Goal: Task Accomplishment & Management: Complete application form

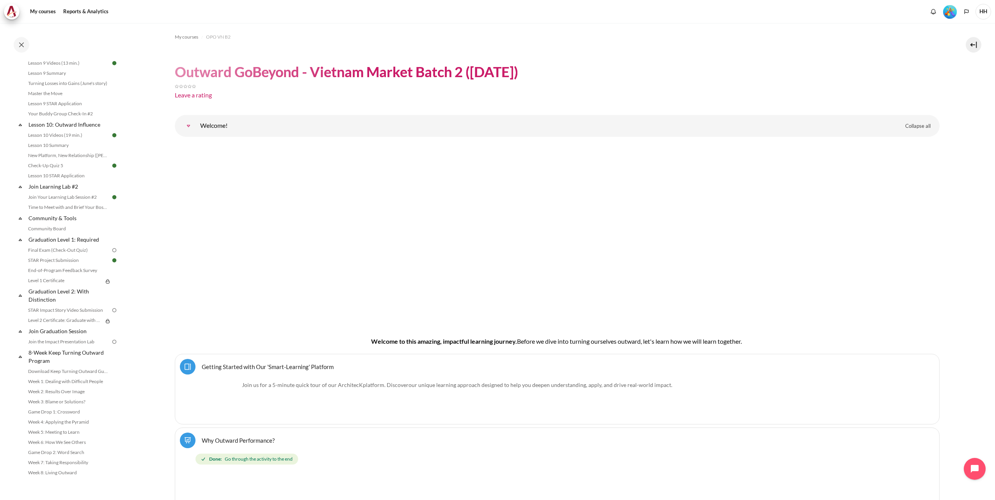
scroll to position [693, 0]
click at [55, 255] on link "Final Exam (Check-Out Quiz)" at bounding box center [68, 250] width 85 height 9
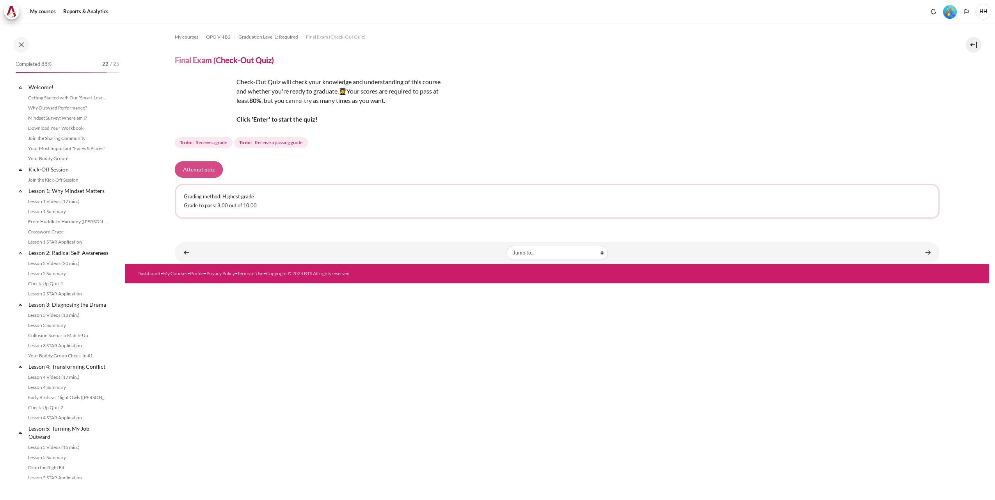
scroll to position [679, 0]
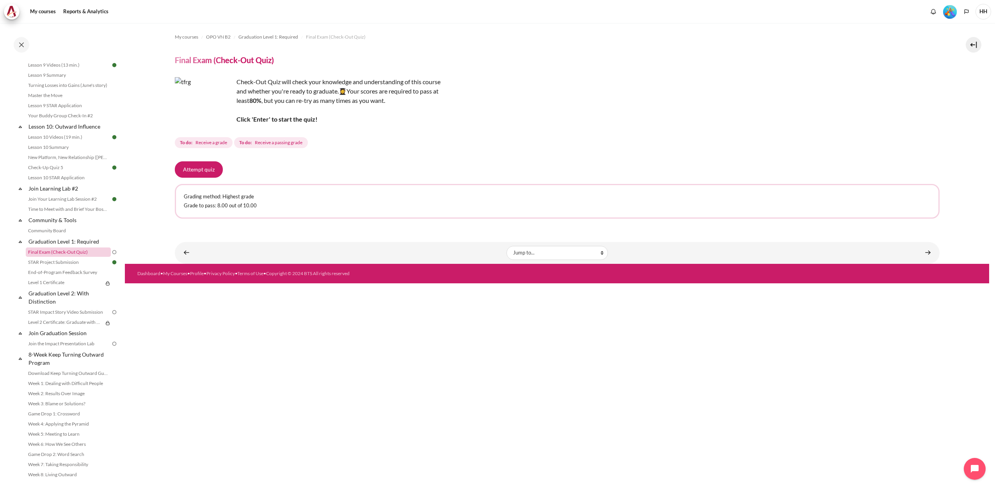
click at [39, 257] on link "Final Exam (Check-Out Quiz)" at bounding box center [68, 252] width 85 height 9
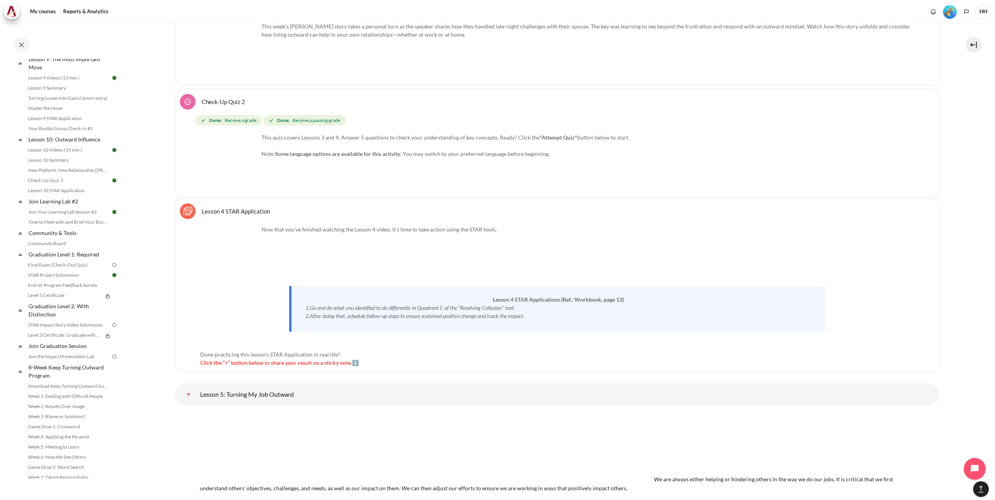
scroll to position [697, 0]
click at [75, 250] on link "Final Exam (Check-Out Quiz)" at bounding box center [68, 250] width 85 height 9
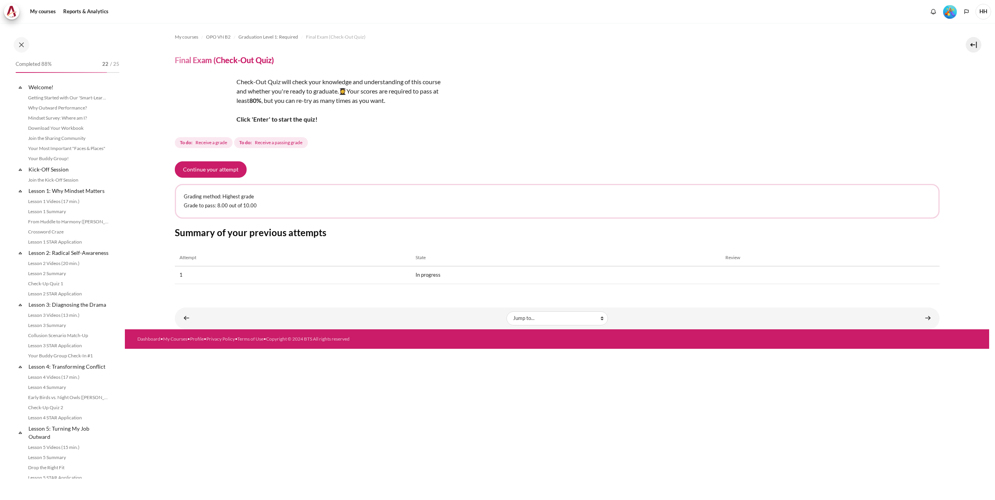
scroll to position [679, 0]
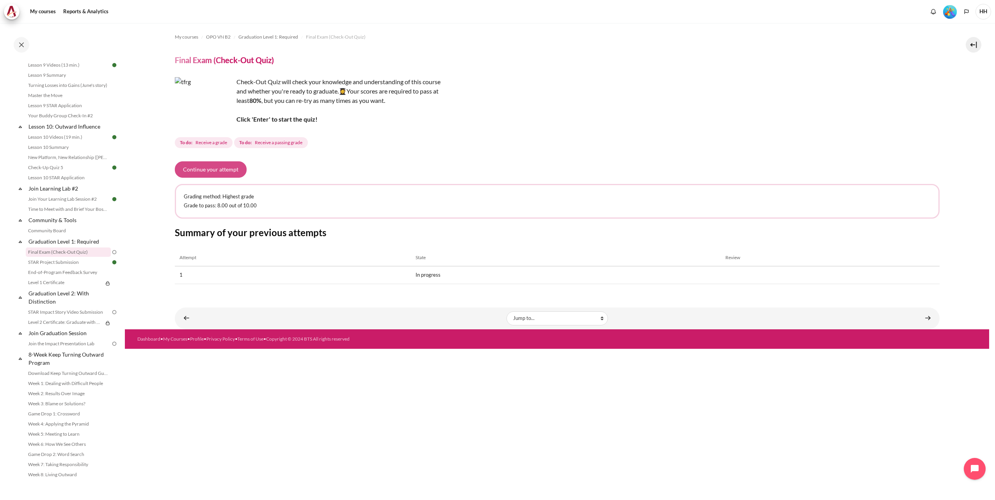
click at [221, 171] on button "Continue your attempt" at bounding box center [211, 169] width 72 height 16
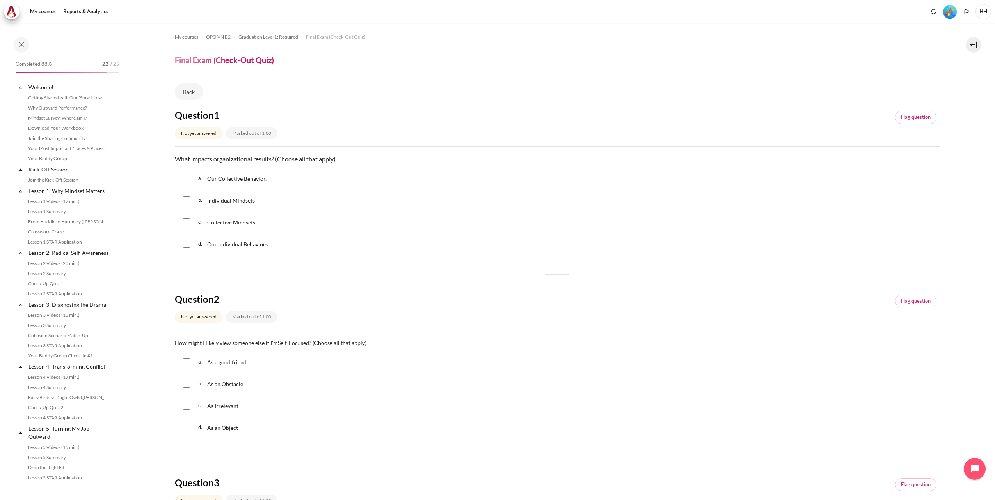
scroll to position [679, 0]
click at [187, 245] on input "Content" at bounding box center [187, 244] width 8 height 8
checkbox input "true"
click at [187, 224] on input "Content" at bounding box center [187, 222] width 8 height 8
checkbox input "true"
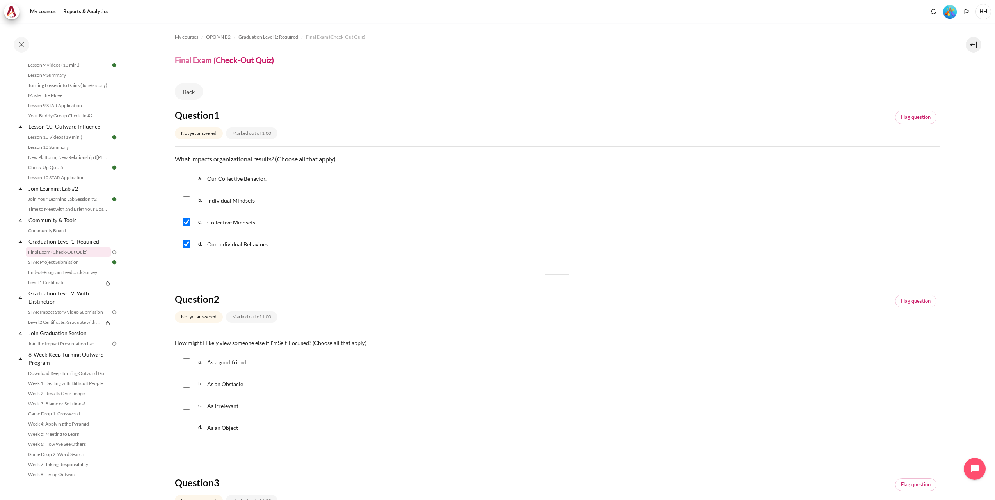
click at [186, 176] on input "Content" at bounding box center [187, 179] width 8 height 8
checkbox input "true"
click at [185, 201] on input "Content" at bounding box center [187, 201] width 8 height 8
checkbox input "true"
click at [911, 115] on link "Flag question" at bounding box center [915, 117] width 41 height 13
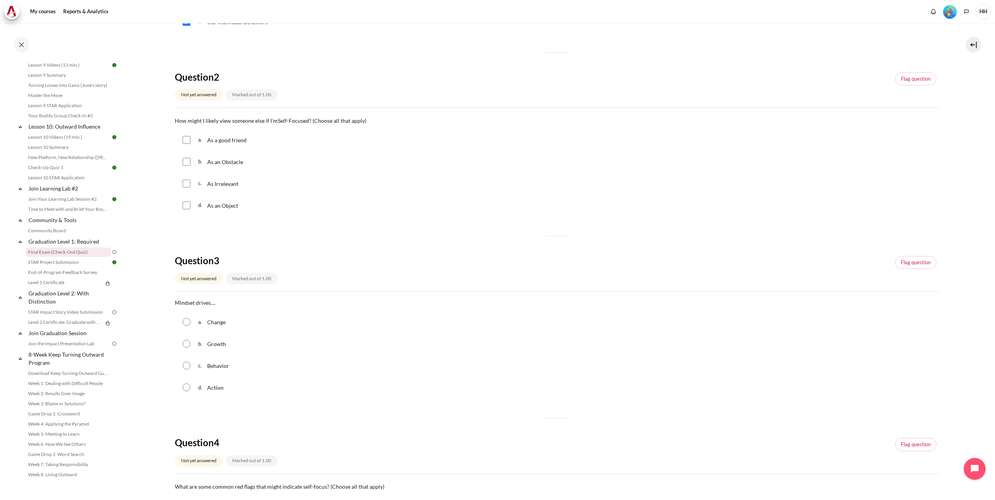
scroll to position [229, 0]
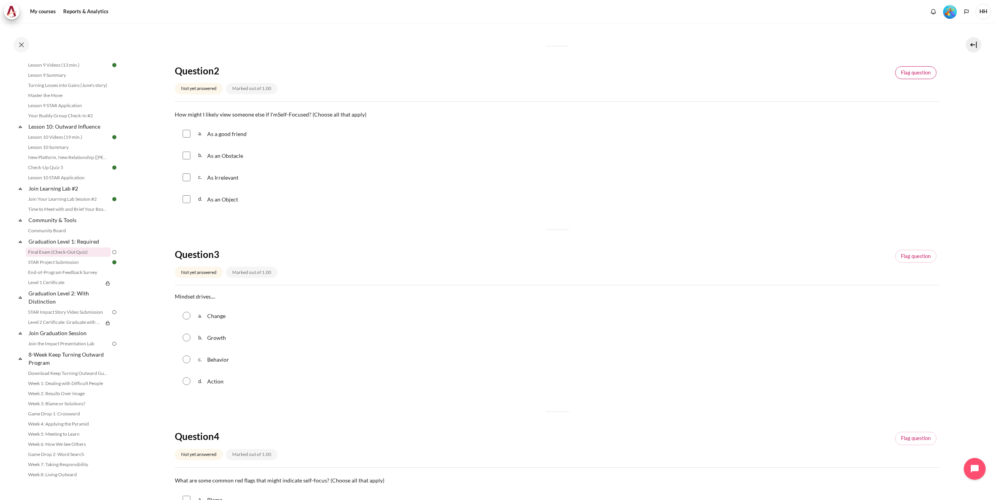
click at [915, 75] on link "Flag question" at bounding box center [915, 72] width 41 height 13
click at [189, 200] on input "Content" at bounding box center [187, 199] width 8 height 8
checkbox input "true"
click at [187, 177] on input "Content" at bounding box center [187, 178] width 8 height 8
checkbox input "true"
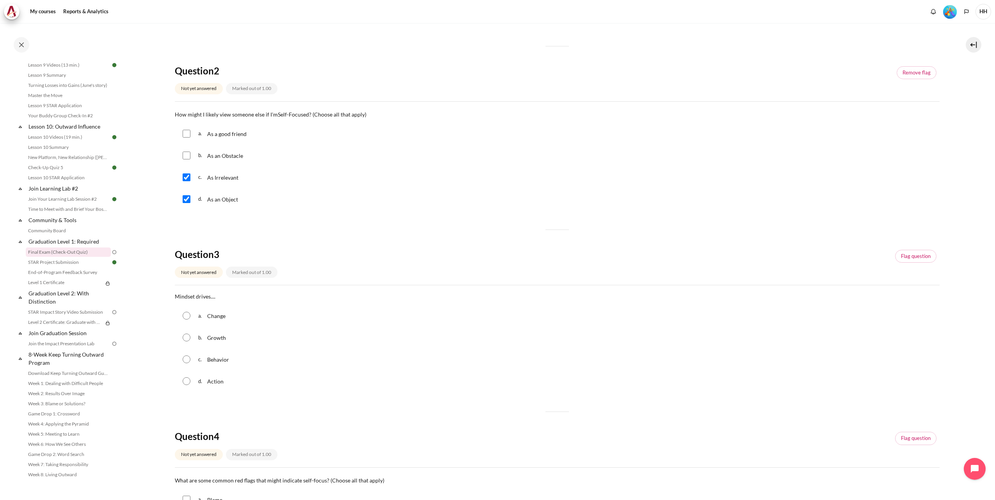
click at [187, 156] on input "Content" at bounding box center [187, 156] width 8 height 8
checkbox input "true"
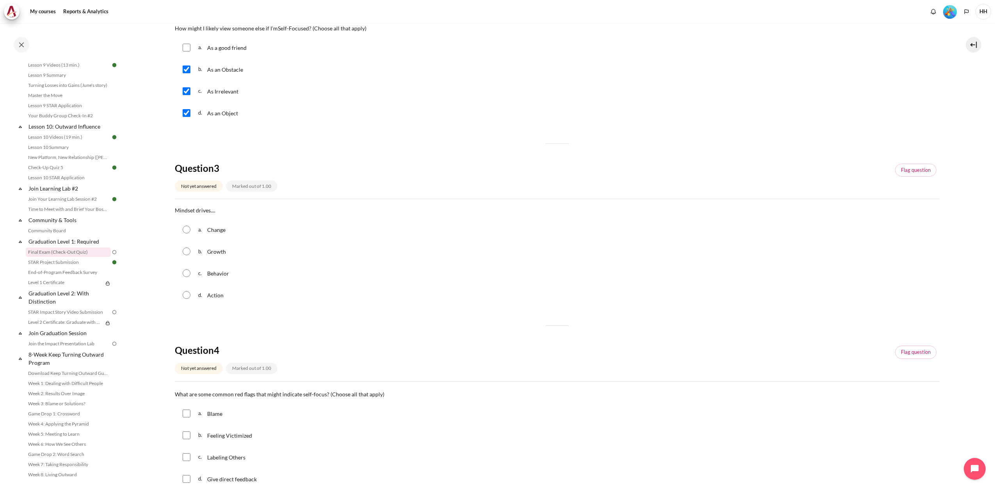
scroll to position [316, 0]
click at [907, 168] on link "Flag question" at bounding box center [915, 168] width 41 height 13
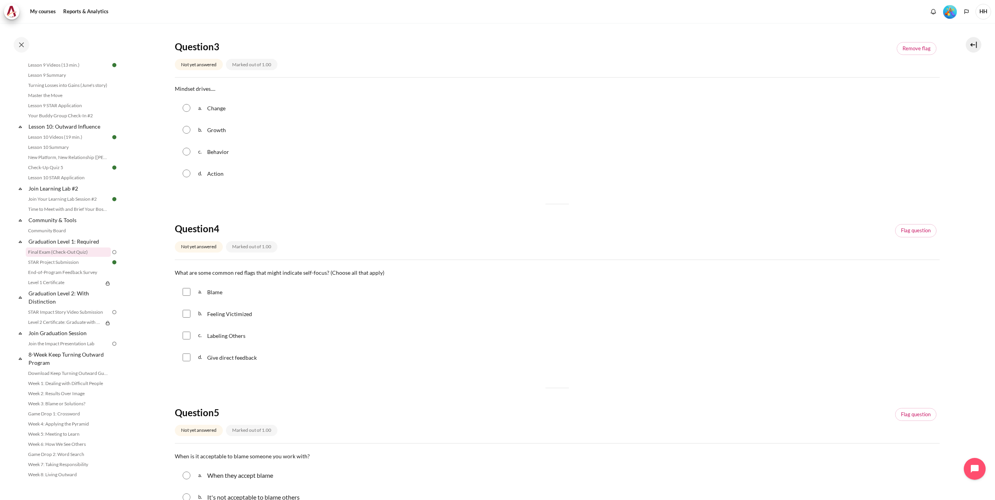
scroll to position [437, 0]
click at [186, 150] on input "Content" at bounding box center [187, 151] width 8 height 8
radio input "true"
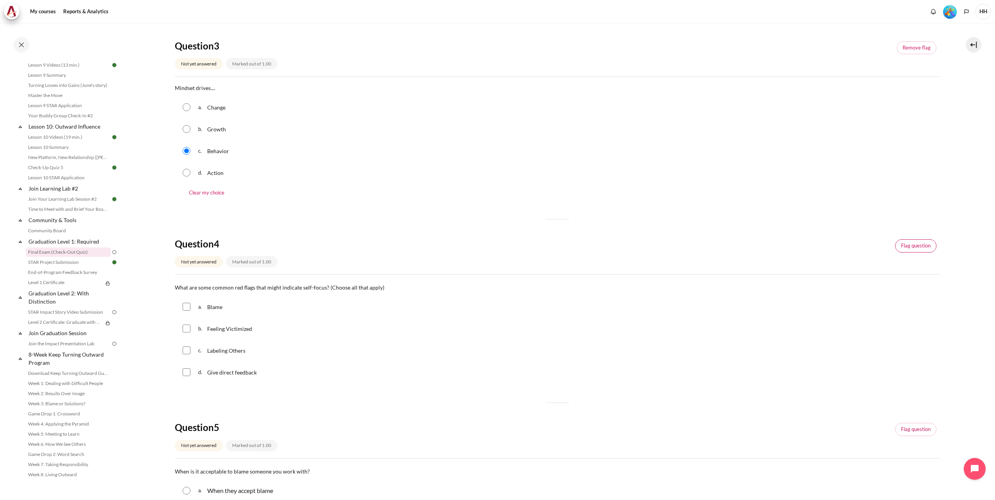
click at [915, 246] on link "Flag question" at bounding box center [915, 245] width 41 height 13
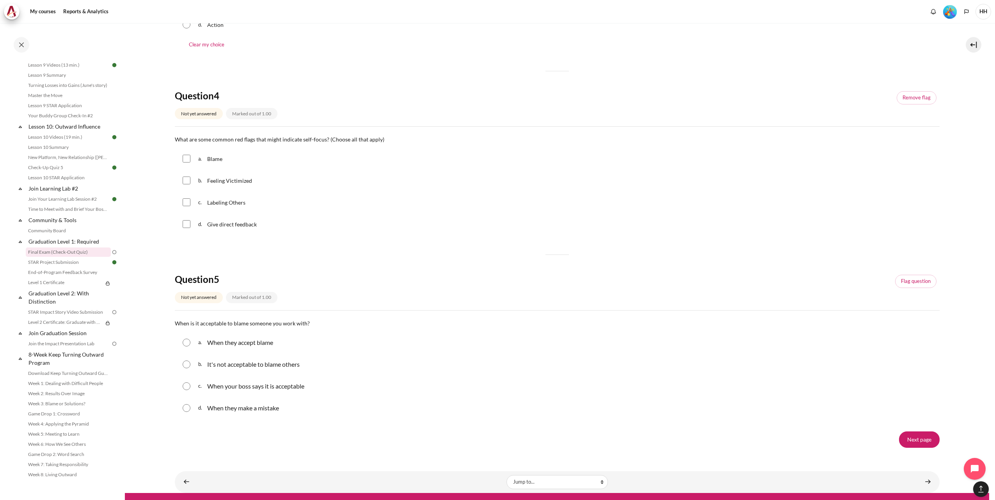
scroll to position [598, 0]
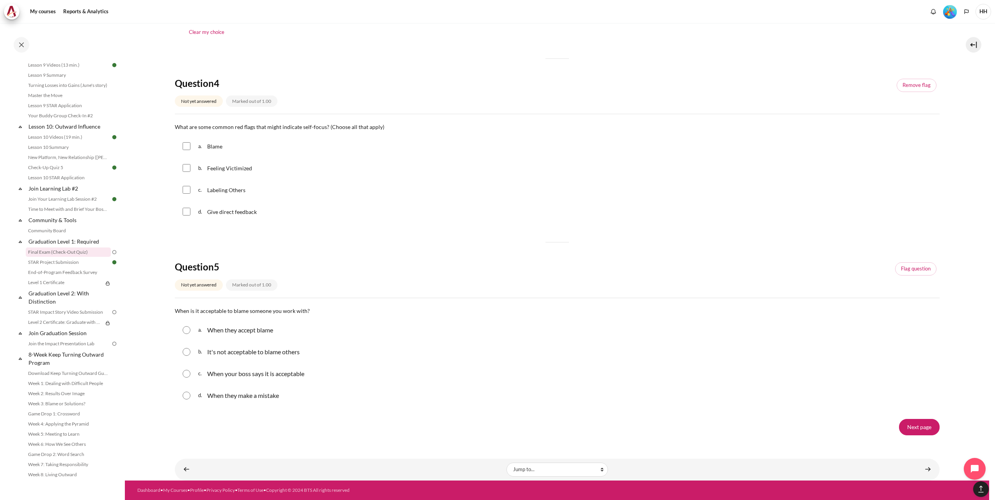
click at [184, 148] on input "Content" at bounding box center [187, 146] width 8 height 8
checkbox input "true"
click at [186, 169] on input "Content" at bounding box center [187, 168] width 8 height 8
checkbox input "true"
click at [187, 191] on input "Content" at bounding box center [187, 190] width 8 height 8
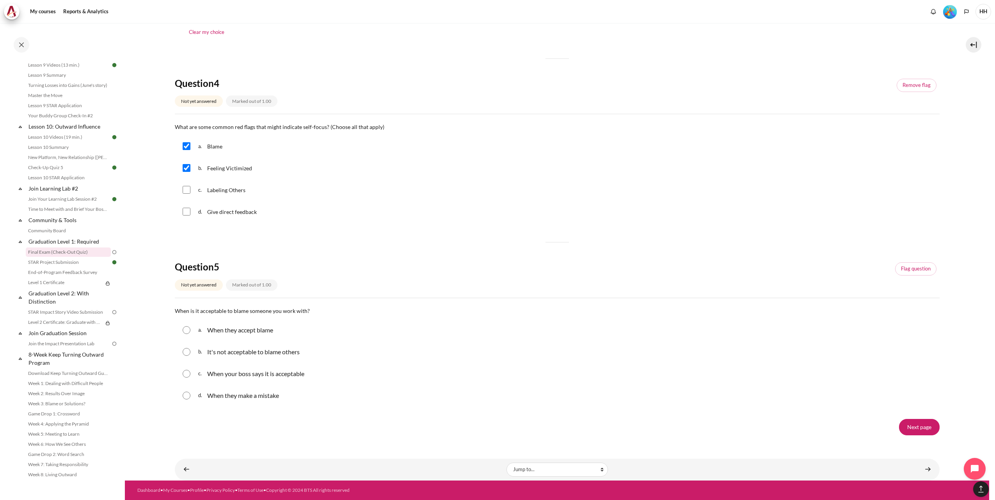
checkbox input "true"
drag, startPoint x: 174, startPoint y: 129, endPoint x: 324, endPoint y: 129, distance: 150.2
copy span "What are some common red flags that might indicate self-focus"
click at [188, 333] on input "Content" at bounding box center [187, 330] width 8 height 8
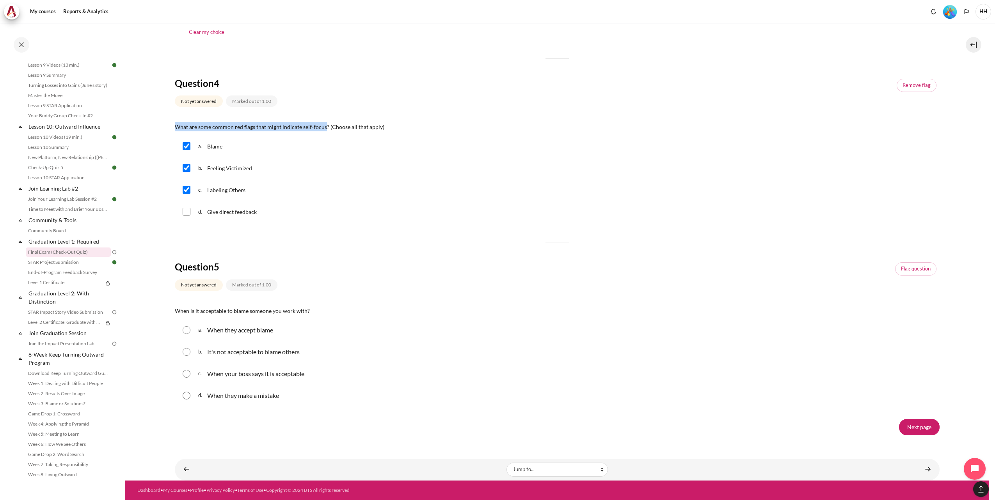
radio input "true"
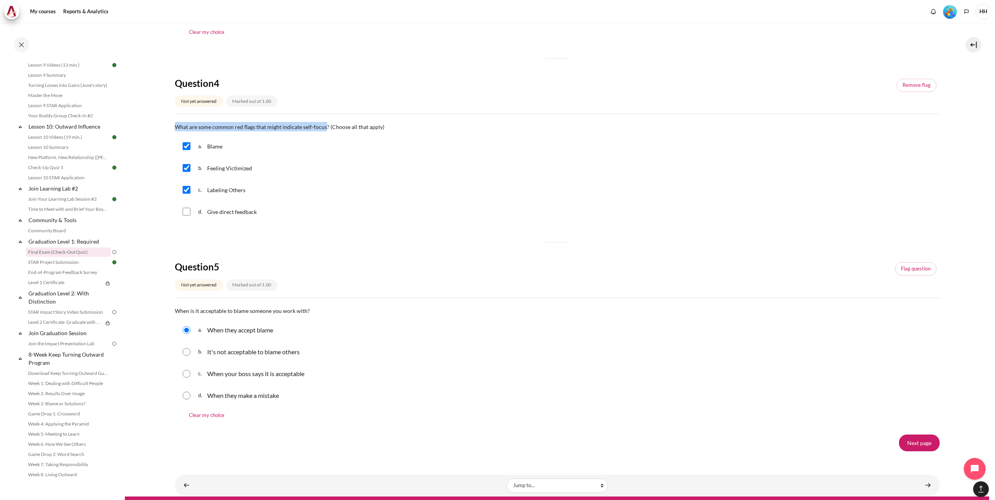
click at [187, 399] on input "Content" at bounding box center [187, 396] width 8 height 8
radio input "true"
drag, startPoint x: 175, startPoint y: 311, endPoint x: 306, endPoint y: 315, distance: 130.7
click at [306, 315] on p "When is it acceptable to blame someone you work with?" at bounding box center [557, 310] width 765 height 9
copy span "When is it acceptable to blame someone you work with?"
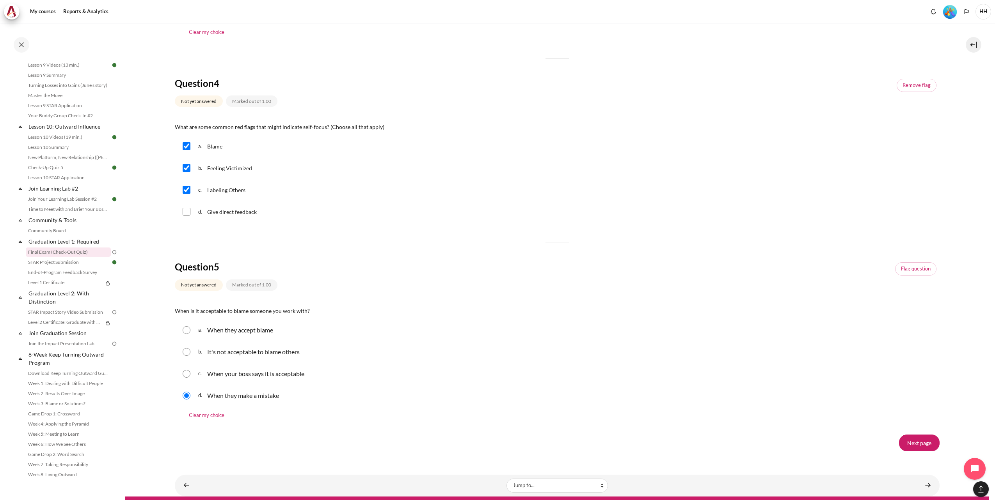
click at [376, 333] on div "a. When they accept blame" at bounding box center [557, 330] width 765 height 20
click at [187, 353] on input "Content" at bounding box center [187, 352] width 8 height 8
radio input "true"
click at [917, 443] on input "Next page" at bounding box center [919, 443] width 41 height 16
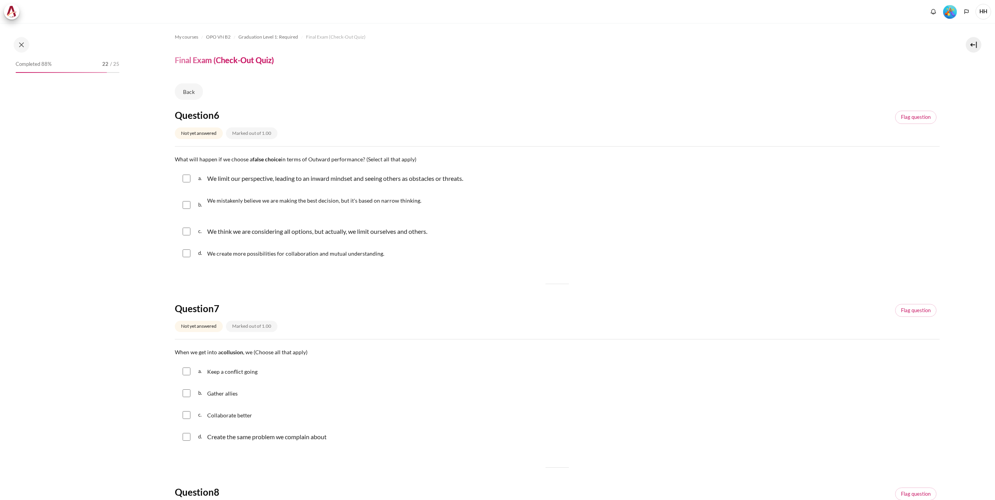
drag, startPoint x: 919, startPoint y: 117, endPoint x: 864, endPoint y: 113, distance: 55.5
click at [913, 115] on link "Flag question" at bounding box center [915, 117] width 41 height 13
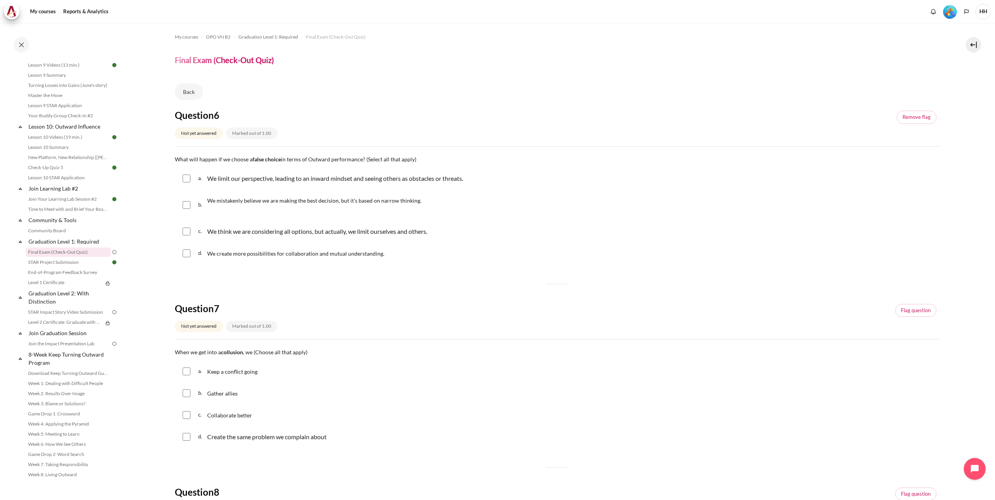
click at [187, 180] on input "Content" at bounding box center [187, 179] width 8 height 8
checkbox input "true"
click at [187, 206] on input "Content" at bounding box center [187, 205] width 8 height 8
checkbox input "true"
click at [187, 231] on input "Content" at bounding box center [187, 232] width 8 height 8
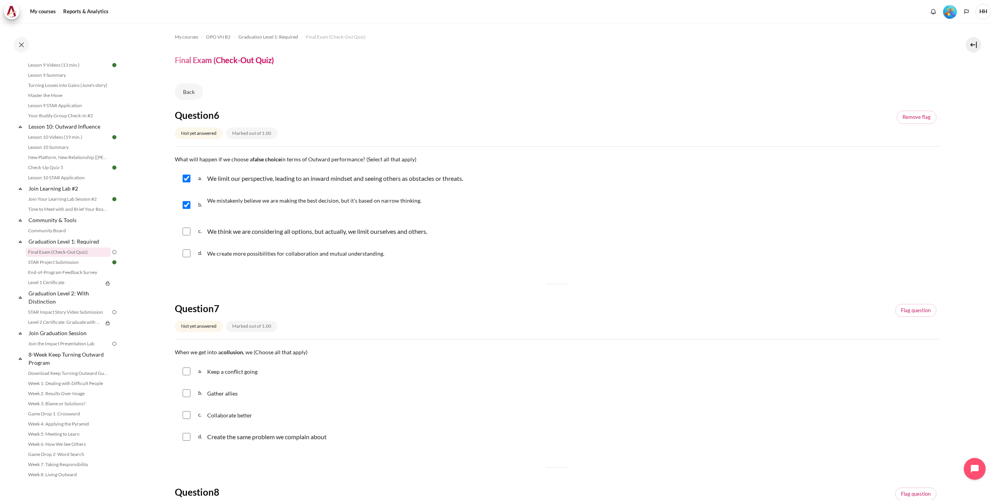
checkbox input "true"
click at [914, 309] on link "Flag question" at bounding box center [915, 310] width 41 height 13
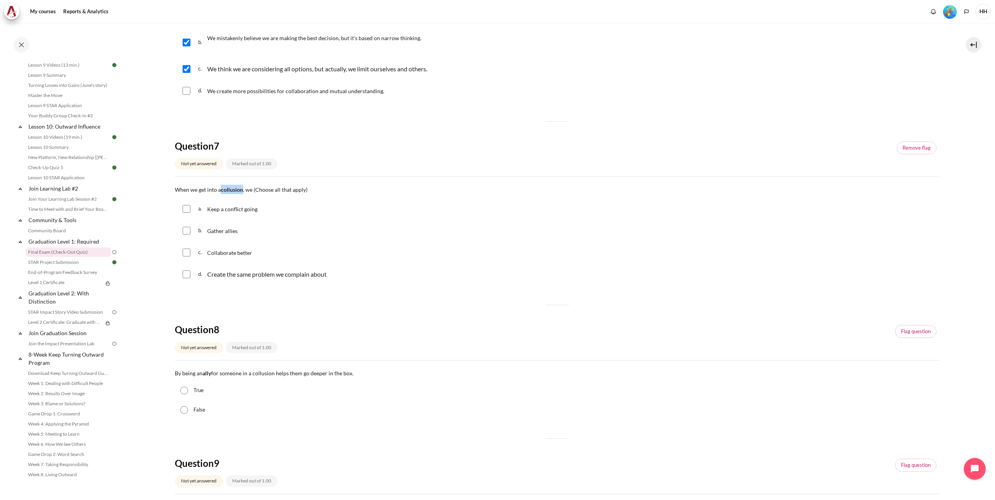
drag, startPoint x: 220, startPoint y: 191, endPoint x: 243, endPoint y: 192, distance: 22.7
click at [243, 192] on span "When we get into a collusion , we (Choose all that apply)" at bounding box center [241, 189] width 133 height 7
copy span "collusion"
click at [261, 197] on fieldset "Question 7 Answer a. Keep a conflict going b. Gather allies c. Collaborate bett…" at bounding box center [557, 241] width 765 height 89
click at [186, 210] on input "Content" at bounding box center [187, 209] width 8 height 8
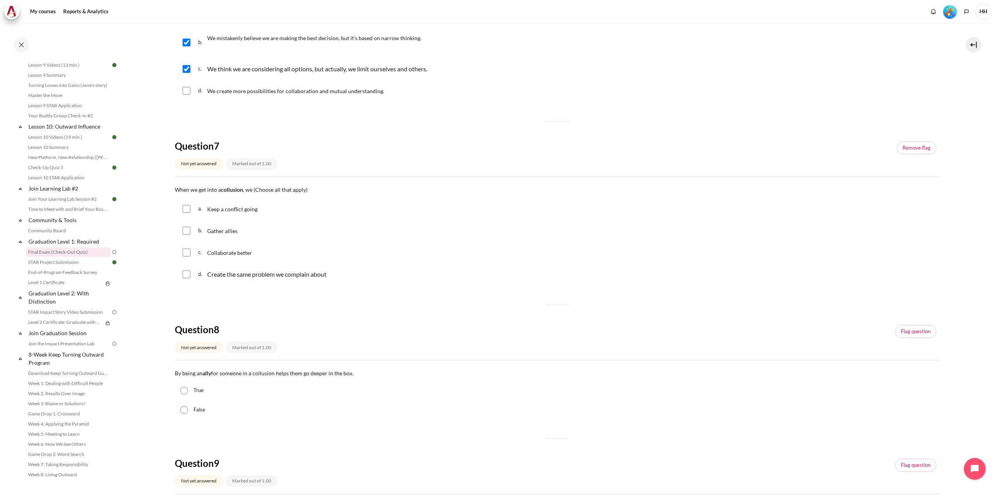
checkbox input "true"
click at [188, 234] on input "Content" at bounding box center [187, 231] width 8 height 8
checkbox input "true"
click at [187, 254] on input "Content" at bounding box center [187, 253] width 8 height 8
checkbox input "true"
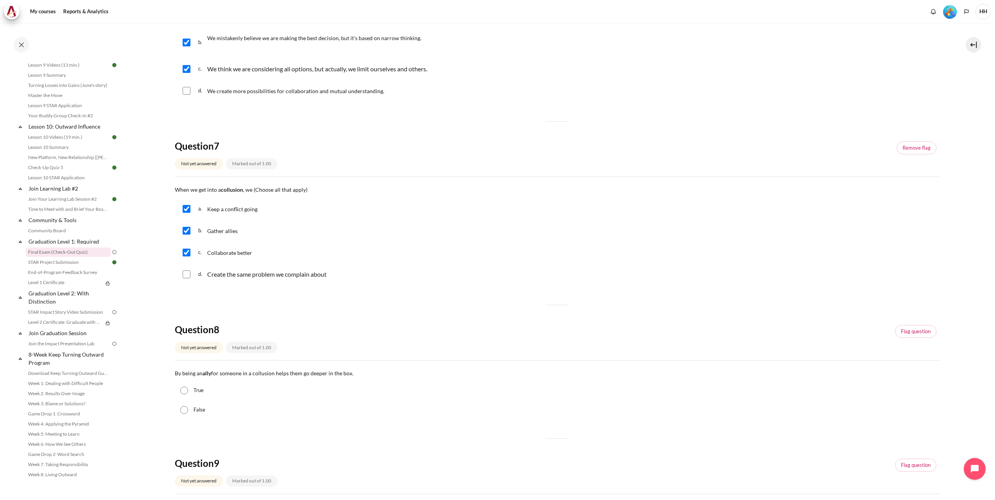
click at [185, 275] on input "Content" at bounding box center [187, 275] width 8 height 8
checkbox input "true"
click at [188, 209] on input "Content" at bounding box center [187, 209] width 8 height 8
drag, startPoint x: 174, startPoint y: 188, endPoint x: 253, endPoint y: 192, distance: 78.5
click at [253, 192] on span "When we get into a collusion , we (Choose all that apply)" at bounding box center [241, 189] width 133 height 7
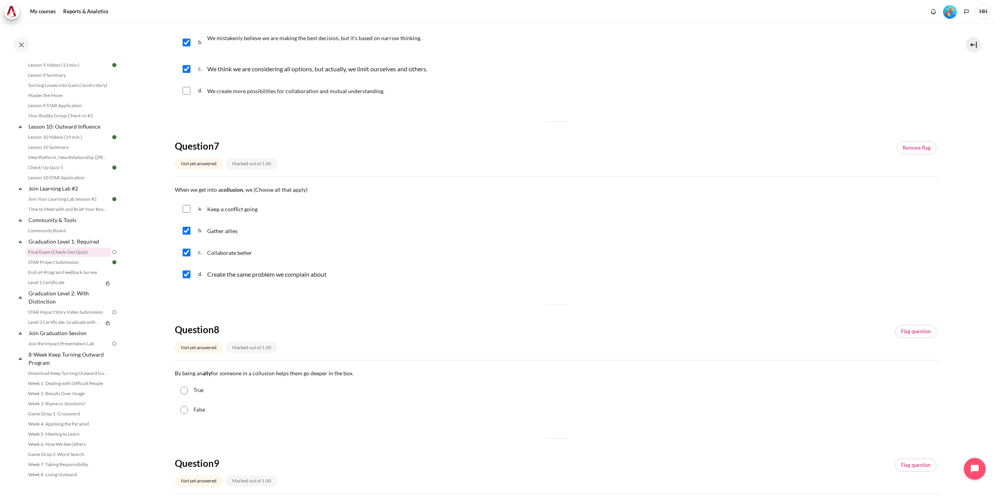
click at [351, 216] on div "a. Keep a conflict going" at bounding box center [557, 209] width 765 height 20
click at [187, 211] on input "Content" at bounding box center [187, 209] width 8 height 8
click at [330, 237] on div "b. Gather allies" at bounding box center [557, 231] width 765 height 20
click at [185, 207] on input "Content" at bounding box center [187, 209] width 8 height 8
checkbox input "false"
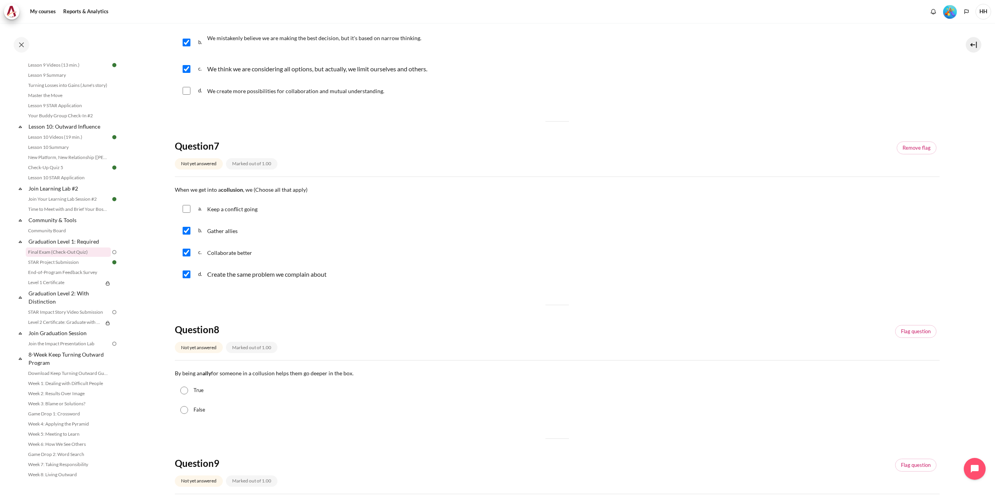
drag, startPoint x: 189, startPoint y: 254, endPoint x: 193, endPoint y: 264, distance: 10.8
click at [189, 255] on input "Content" at bounding box center [187, 253] width 8 height 8
checkbox input "false"
click at [188, 275] on input "Content" at bounding box center [187, 275] width 8 height 8
checkbox input "false"
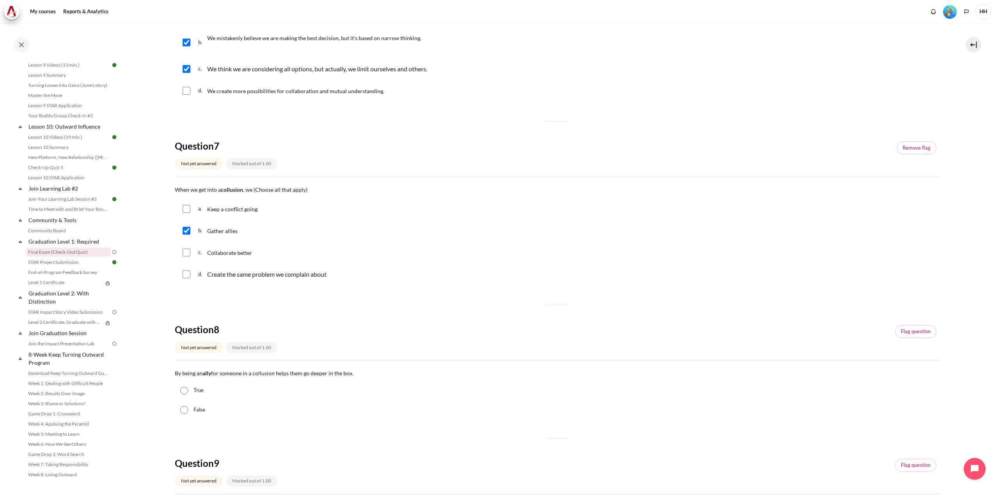
click at [188, 209] on input "Content" at bounding box center [187, 209] width 8 height 8
checkbox input "true"
click at [186, 275] on input "Content" at bounding box center [187, 275] width 8 height 8
checkbox input "true"
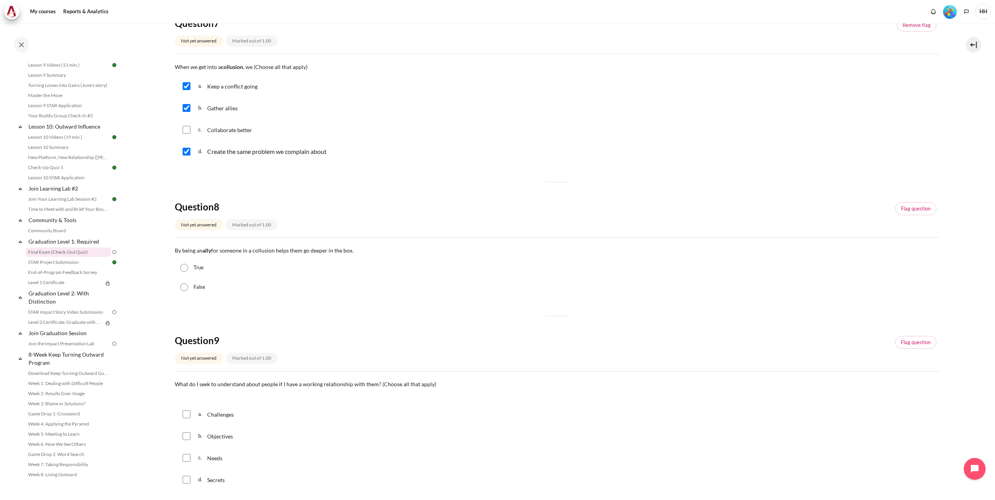
scroll to position [291, 0]
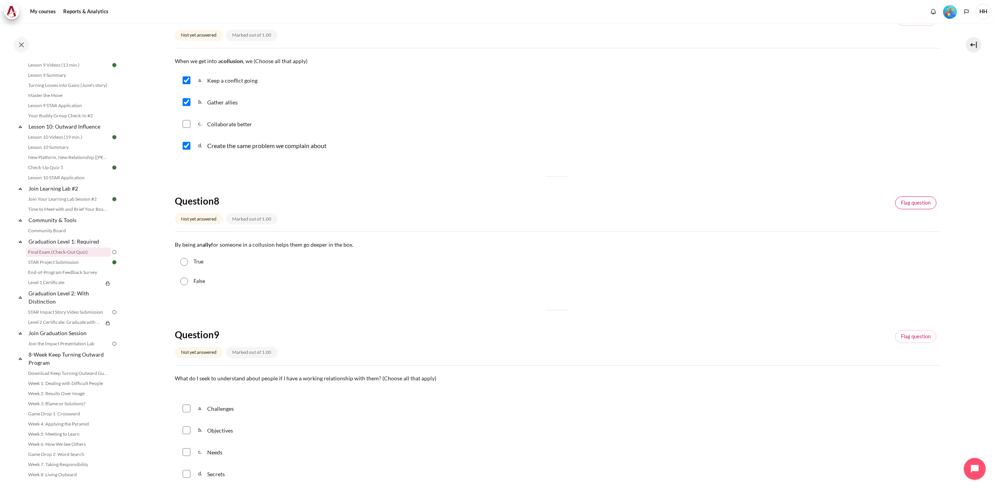
click at [915, 199] on link "Flag question" at bounding box center [915, 203] width 41 height 13
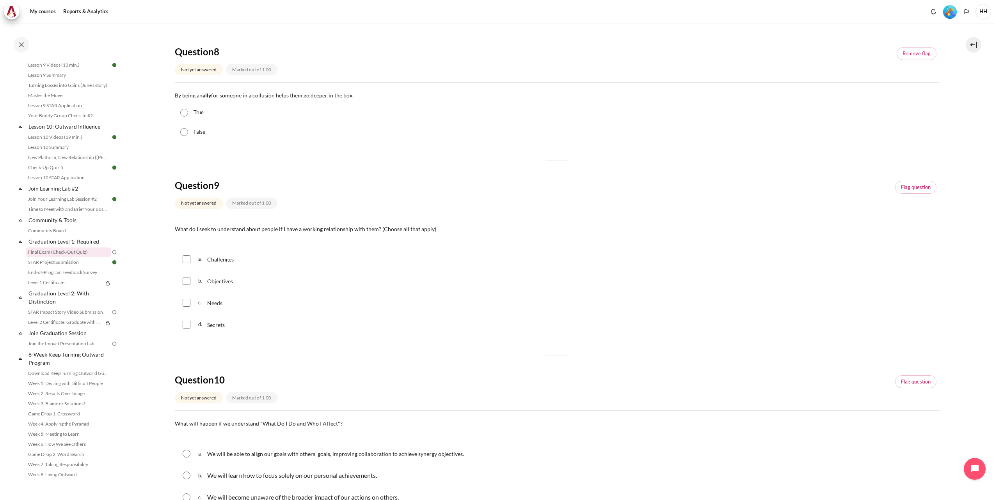
scroll to position [278, 0]
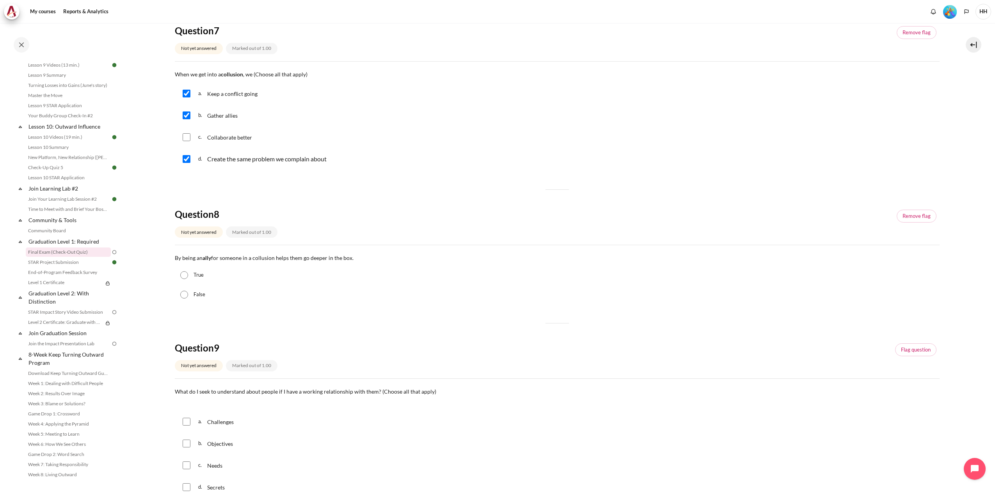
click at [184, 115] on input "Content" at bounding box center [187, 116] width 8 height 8
drag, startPoint x: 175, startPoint y: 74, endPoint x: 243, endPoint y: 75, distance: 67.9
click at [243, 75] on span "When we get into a collusion , we (Choose all that apply)" at bounding box center [241, 74] width 133 height 7
copy span "When we get into a collusion"
click at [187, 116] on input "Content" at bounding box center [187, 116] width 8 height 8
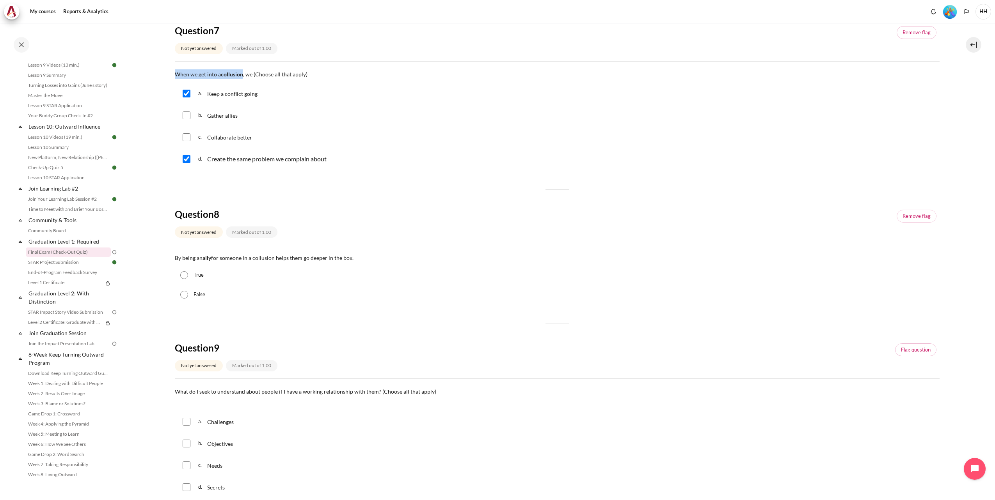
checkbox input "true"
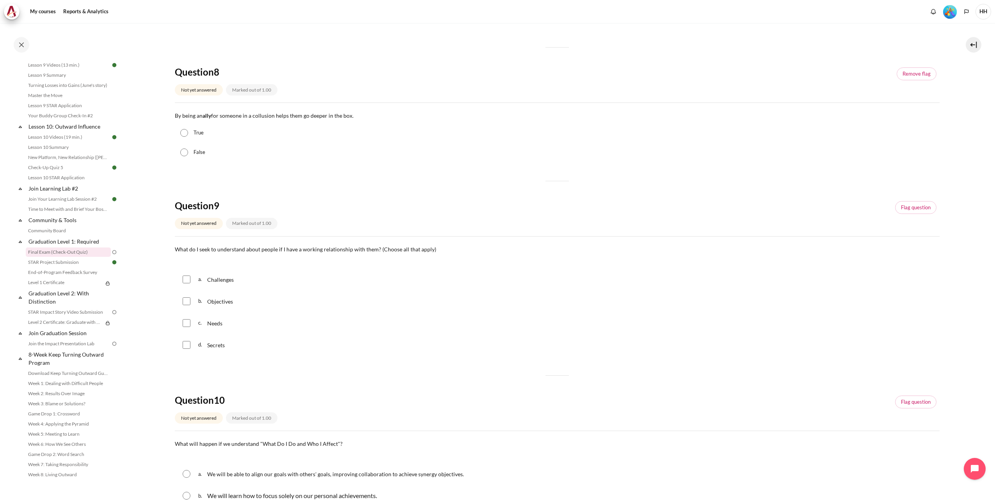
scroll to position [440, 0]
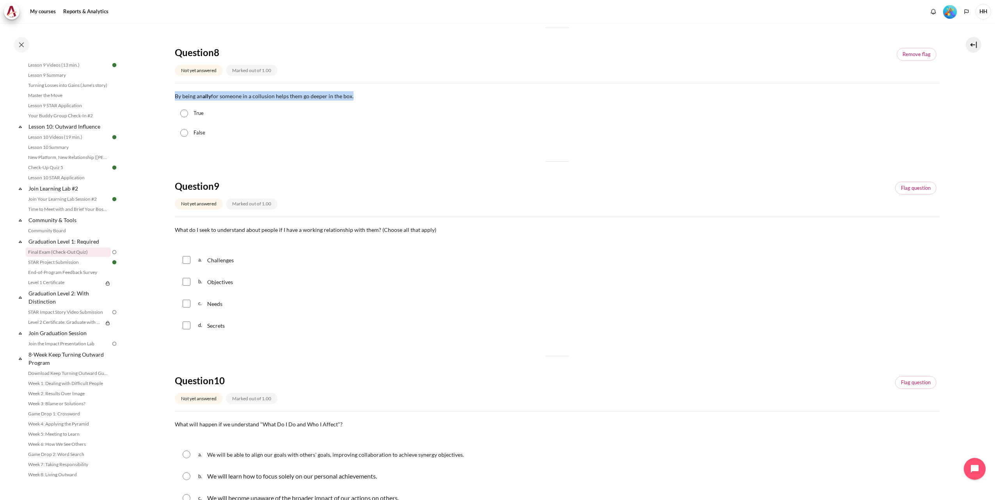
drag, startPoint x: 176, startPoint y: 95, endPoint x: 351, endPoint y: 99, distance: 175.6
click at [351, 99] on span "By being an ally for someone in a collusion helps them go deeper in the box." at bounding box center [264, 96] width 179 height 7
copy span "By being an ally for someone in a collusion helps them go deeper in the box."
click at [268, 127] on div "False" at bounding box center [557, 133] width 765 height 20
click at [184, 113] on input "True" at bounding box center [184, 114] width 8 height 8
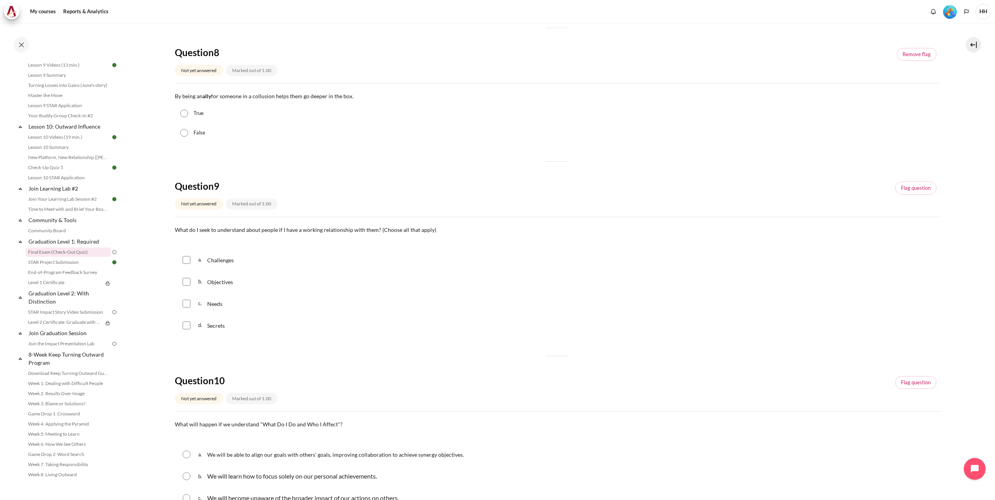
radio input "true"
click at [919, 190] on link "Flag question" at bounding box center [915, 188] width 41 height 13
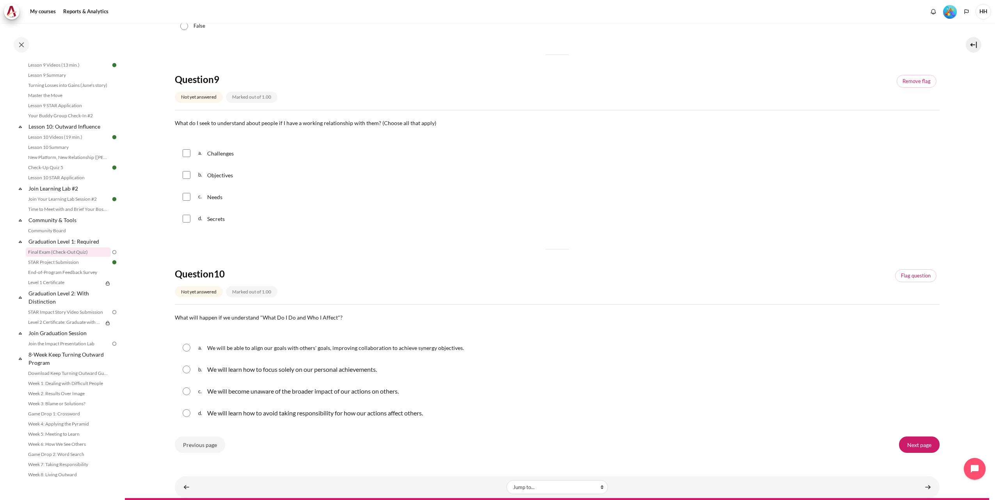
scroll to position [564, 0]
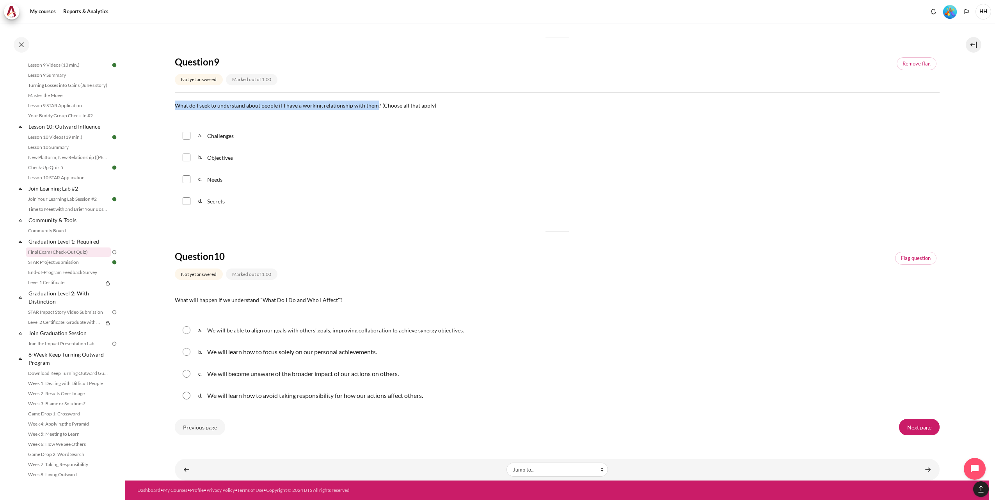
drag, startPoint x: 175, startPoint y: 108, endPoint x: 375, endPoint y: 108, distance: 200.1
click at [375, 108] on span "What do I seek to understand about people if I have a working relationship with…" at bounding box center [305, 105] width 261 height 7
click at [305, 173] on div "c. Needs" at bounding box center [557, 179] width 765 height 20
click at [186, 160] on input "Content" at bounding box center [187, 158] width 8 height 8
checkbox input "true"
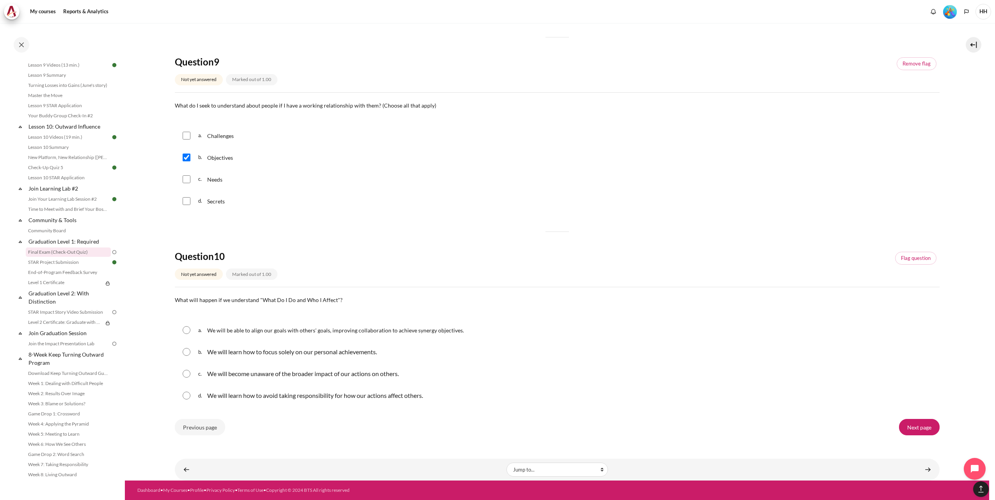
click at [185, 181] on input "Content" at bounding box center [187, 180] width 8 height 8
click at [187, 180] on input "Content" at bounding box center [187, 180] width 8 height 8
click at [188, 180] on input "Content" at bounding box center [187, 180] width 8 height 8
checkbox input "true"
click at [188, 137] on input "Content" at bounding box center [187, 136] width 8 height 8
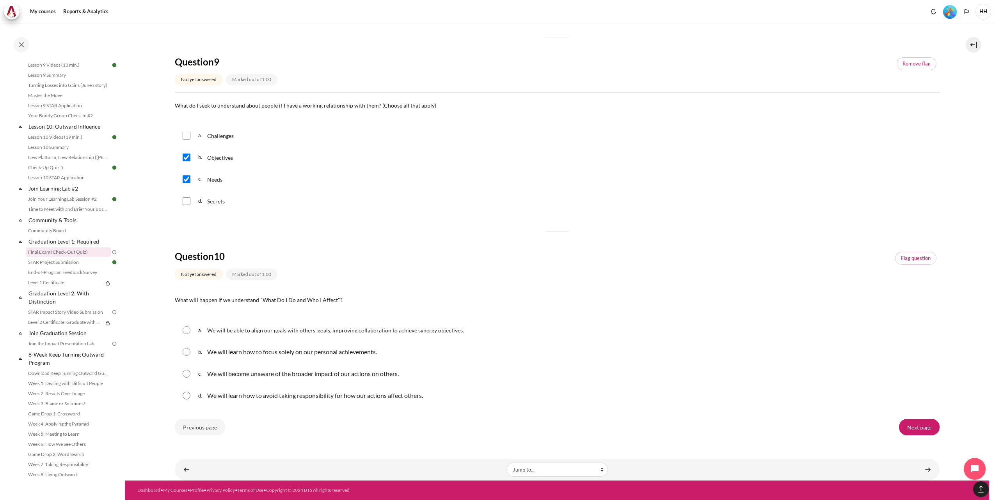
checkbox input "true"
click at [904, 256] on link "Flag question" at bounding box center [915, 258] width 41 height 13
click at [187, 329] on input "Content" at bounding box center [187, 330] width 8 height 8
radio input "true"
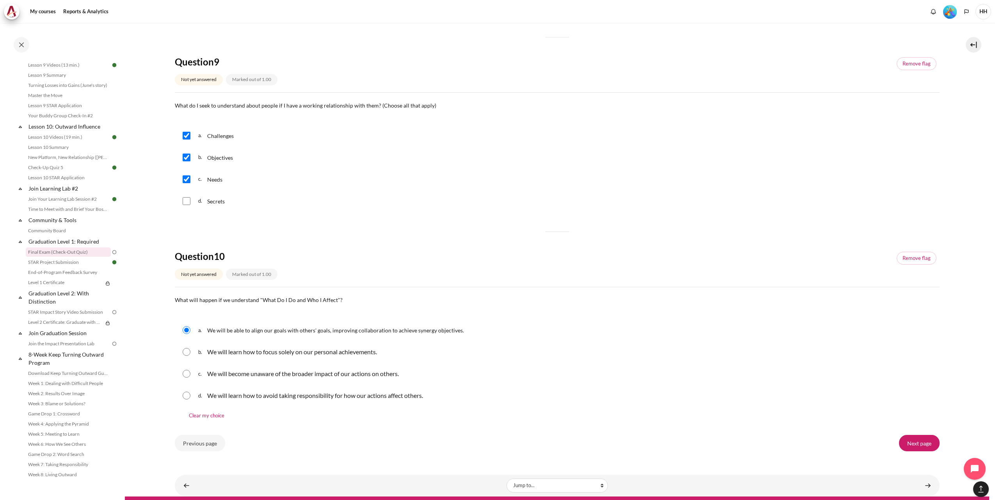
click at [185, 398] on input "Content" at bounding box center [187, 396] width 8 height 8
radio input "true"
click at [186, 375] on input "Content" at bounding box center [187, 374] width 8 height 8
radio input "true"
click at [186, 350] on input "Content" at bounding box center [187, 352] width 8 height 8
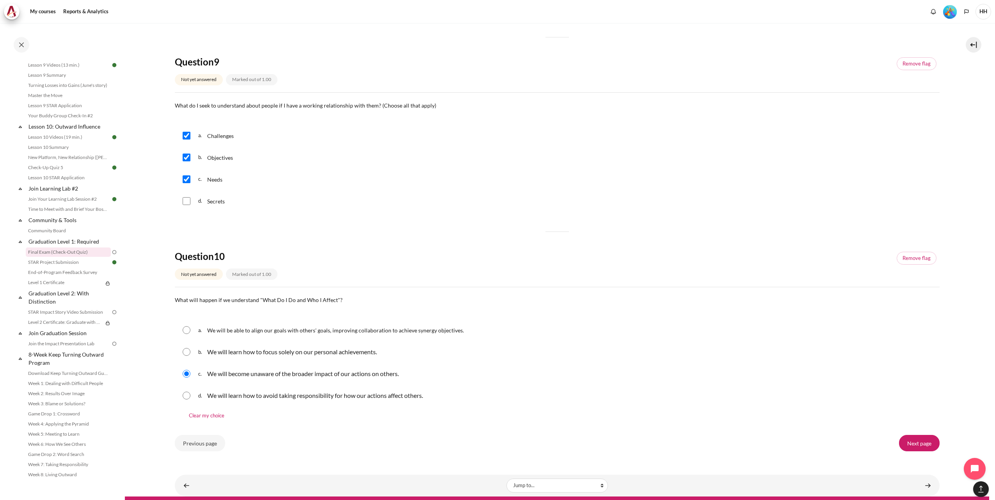
radio input "true"
click at [188, 330] on input "Content" at bounding box center [187, 330] width 8 height 8
radio input "true"
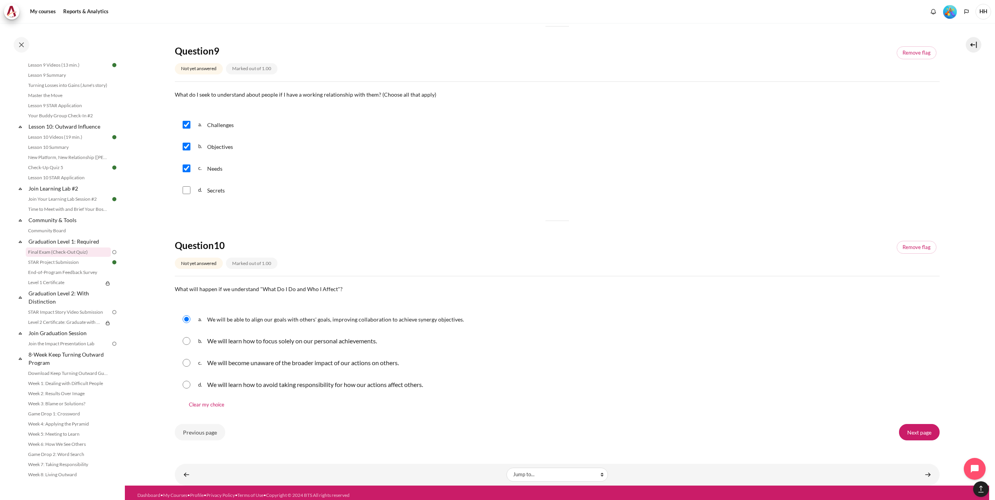
scroll to position [580, 0]
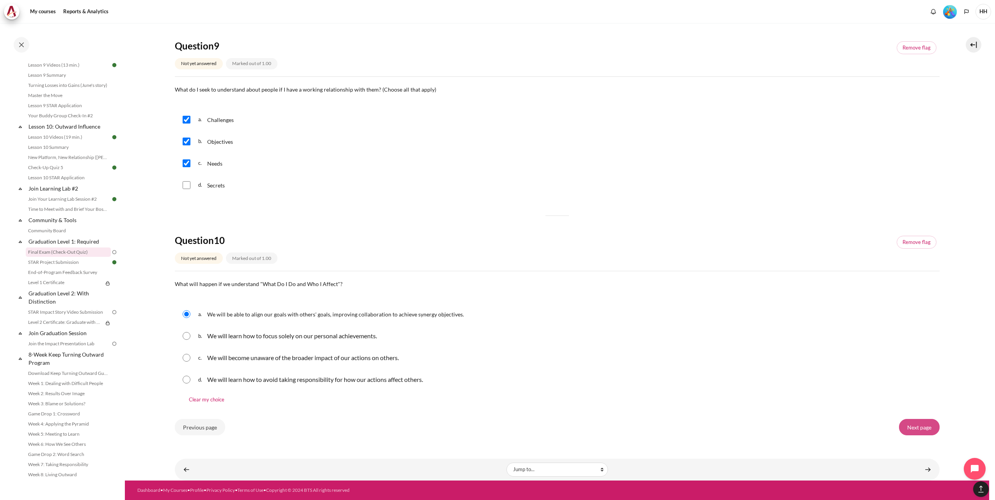
click at [919, 427] on input "Next page" at bounding box center [919, 427] width 41 height 16
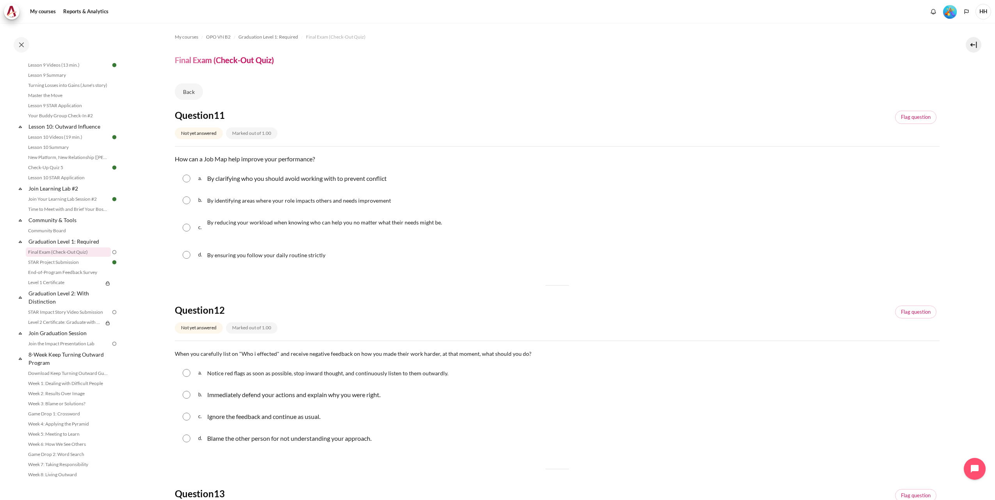
click at [188, 202] on input "Content" at bounding box center [187, 201] width 8 height 8
radio input "true"
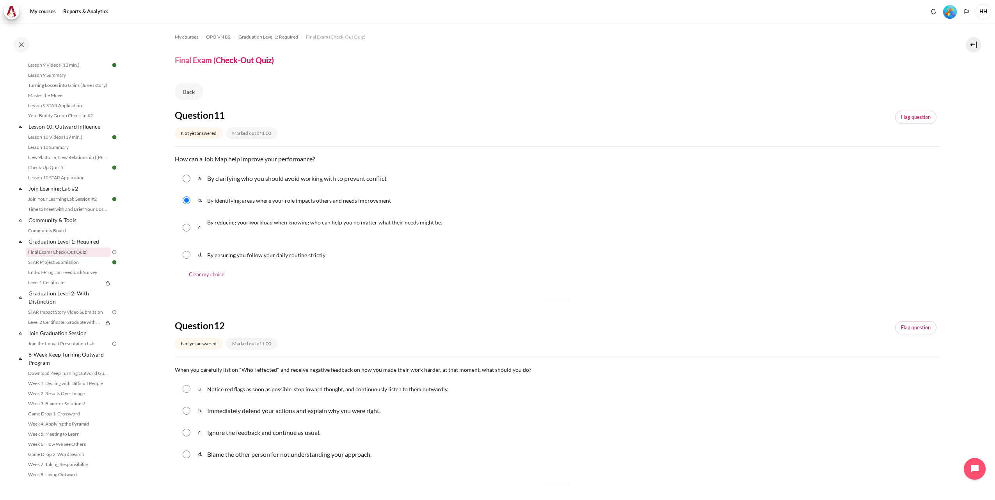
click at [186, 255] on input "Content" at bounding box center [187, 255] width 8 height 8
radio input "true"
click at [187, 200] on input "Content" at bounding box center [187, 201] width 8 height 8
radio input "true"
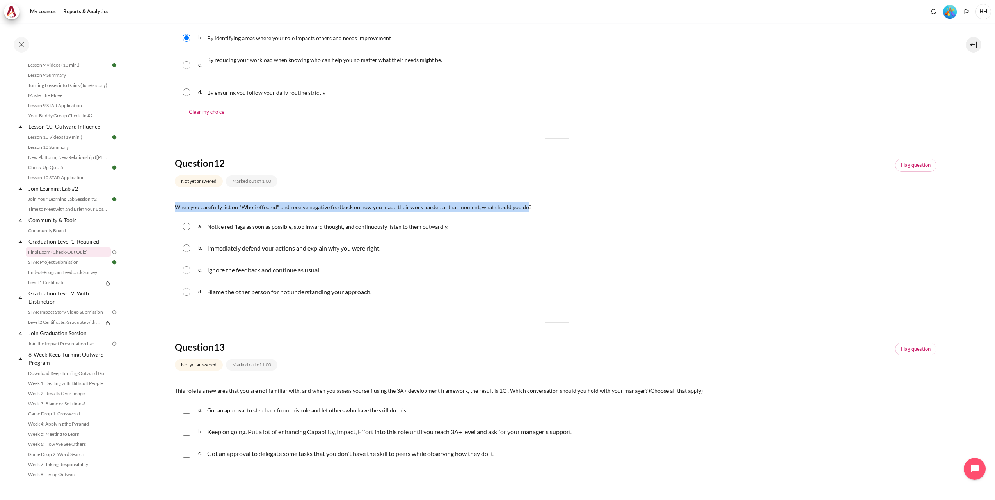
drag, startPoint x: 174, startPoint y: 208, endPoint x: 522, endPoint y: 211, distance: 347.5
click at [522, 211] on section "My courses OPO VN B2 Graduation Level 1: Required Final Exam (Check-Out Quiz) F…" at bounding box center [557, 383] width 864 height 1047
copy span "When you carefully list on "Who i effected" and receive negative feedback on ho…"
click at [291, 239] on div "b. Immediately defend your actions and explain why you were right." at bounding box center [557, 248] width 765 height 20
click at [185, 226] on input "Content" at bounding box center [187, 227] width 8 height 8
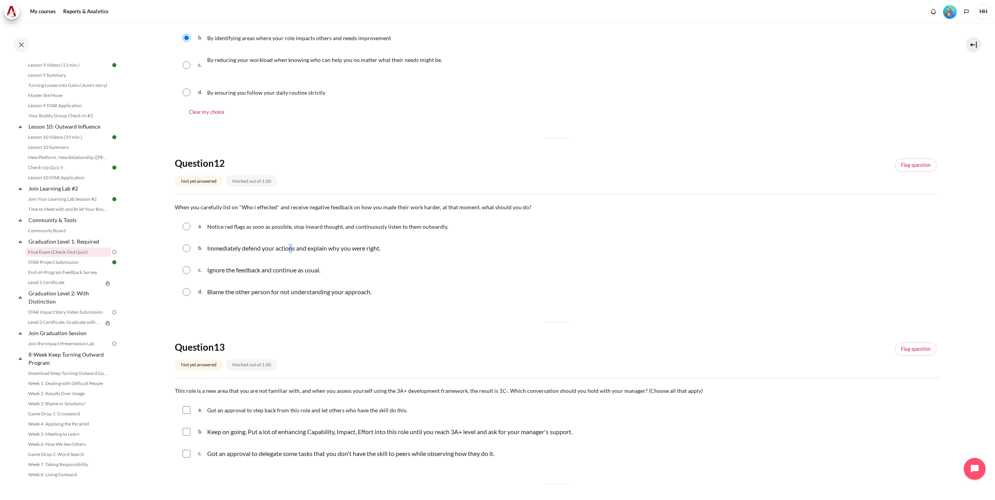
radio input "true"
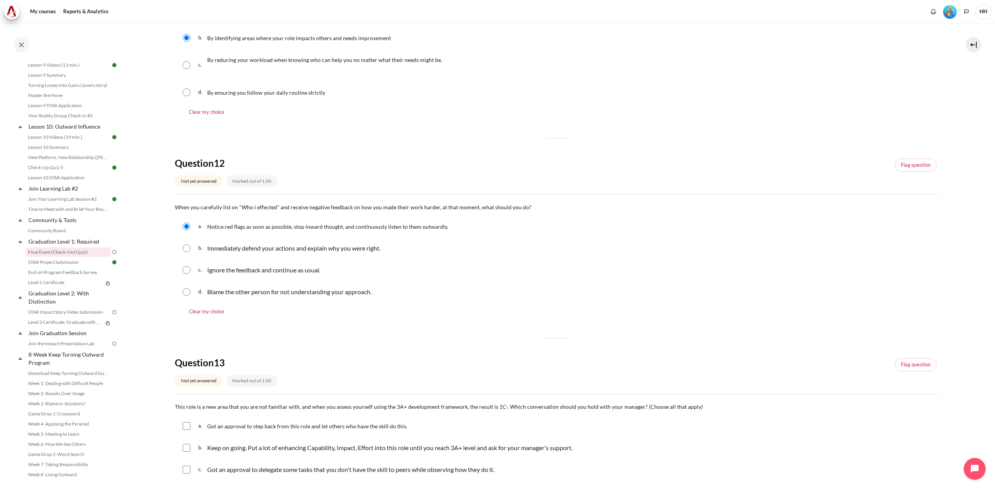
click at [336, 236] on div "a. Notice red flags as soon as possible, stop inward thought, and continuously …" at bounding box center [557, 226] width 765 height 20
click at [188, 250] on input "Content" at bounding box center [187, 249] width 8 height 8
radio input "true"
click at [187, 274] on input "Content" at bounding box center [187, 270] width 8 height 8
radio input "true"
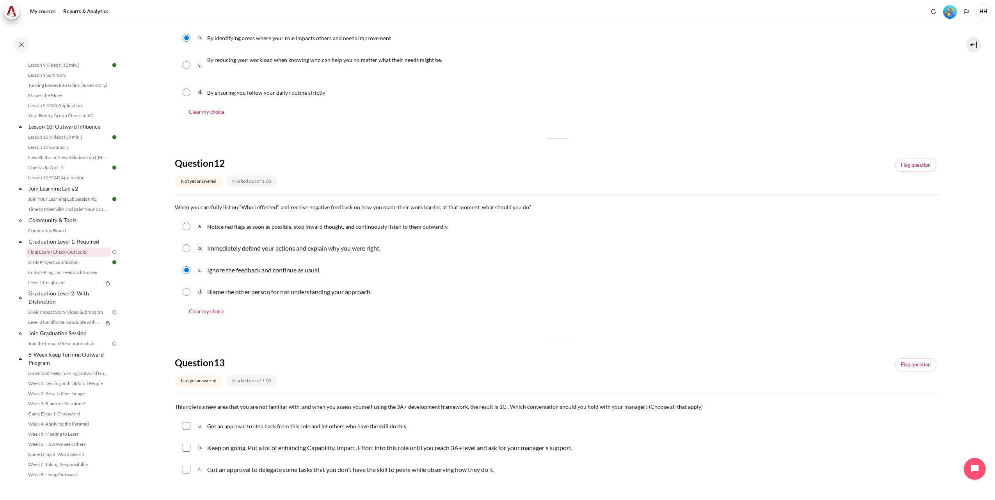
click at [187, 295] on input "Content" at bounding box center [187, 292] width 8 height 8
radio input "true"
click at [189, 225] on input "Content" at bounding box center [187, 227] width 8 height 8
radio input "true"
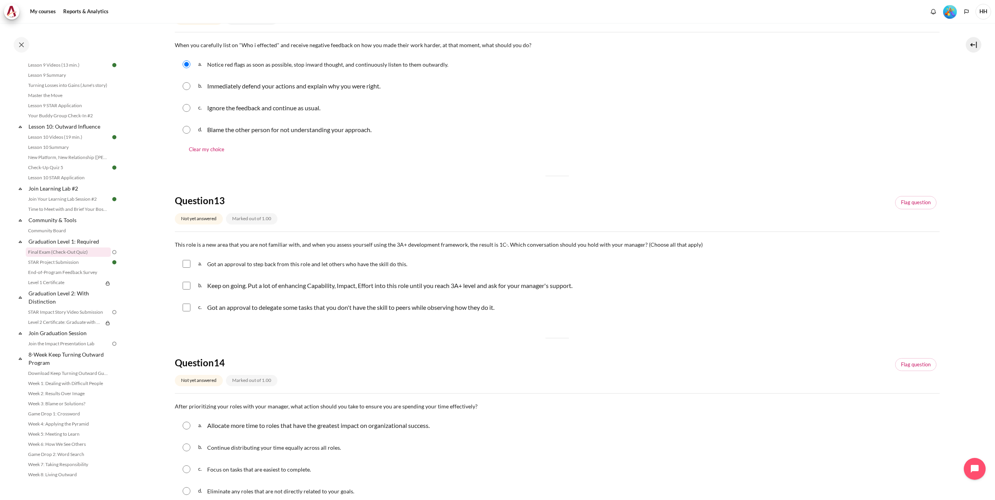
click at [188, 286] on input "Content" at bounding box center [187, 286] width 8 height 8
checkbox input "true"
click at [187, 309] on input "Content" at bounding box center [187, 308] width 8 height 8
checkbox input "true"
click at [184, 263] on input "Content" at bounding box center [187, 264] width 8 height 8
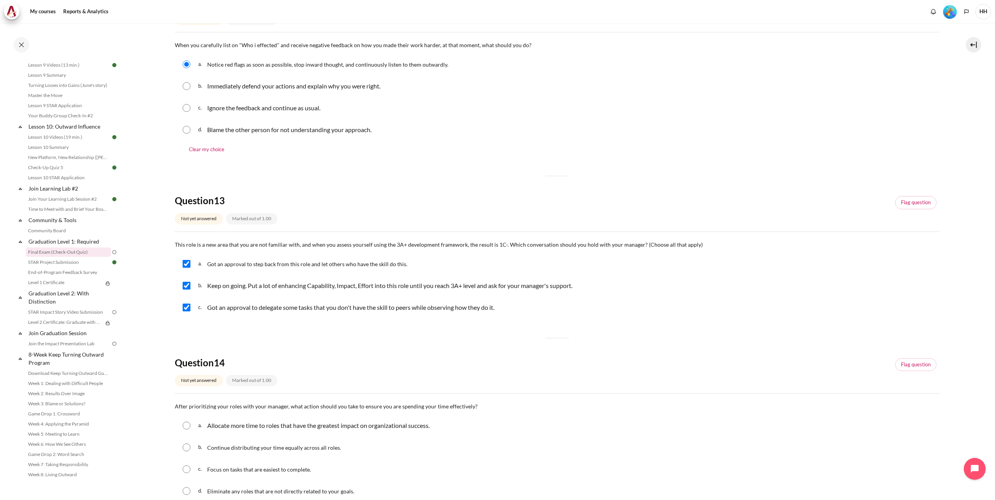
click at [186, 263] on input "Content" at bounding box center [187, 264] width 8 height 8
checkbox input "false"
click at [910, 365] on link "Flag question" at bounding box center [915, 364] width 41 height 13
click at [901, 202] on link "Flag question" at bounding box center [915, 202] width 41 height 13
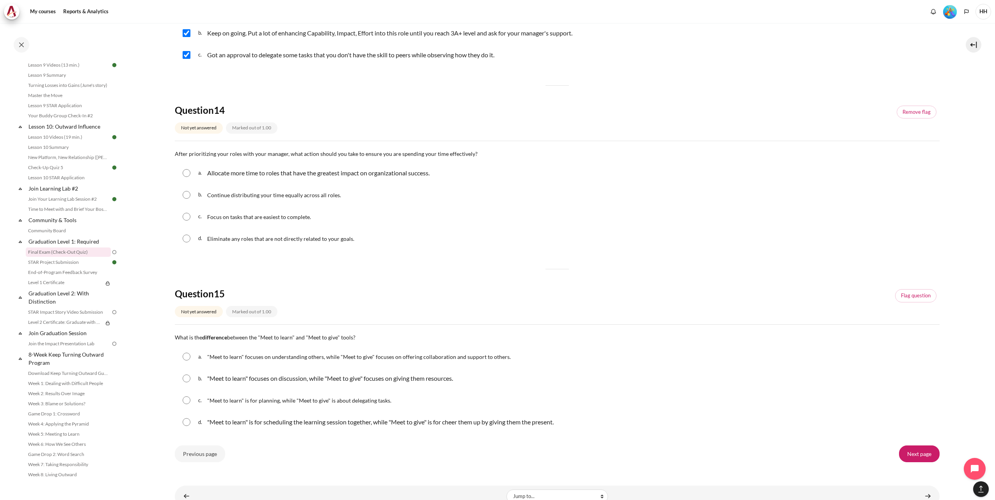
scroll to position [605, 0]
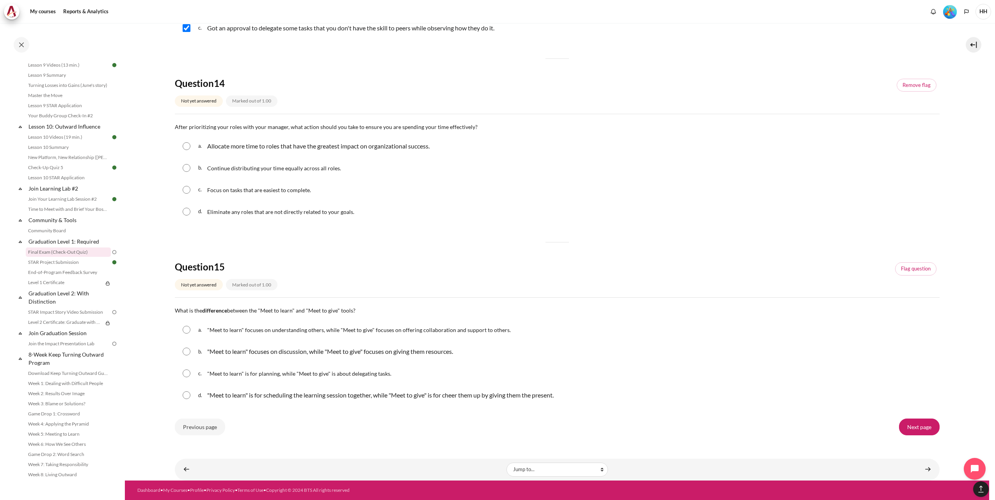
click at [186, 147] on input "Content" at bounding box center [187, 146] width 8 height 8
radio input "true"
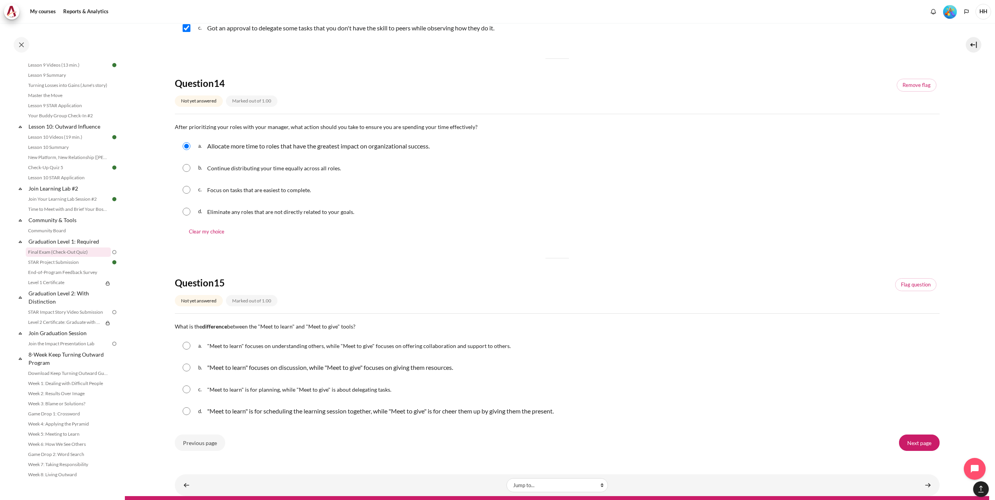
click at [186, 190] on input "Content" at bounding box center [187, 190] width 8 height 8
radio input "true"
click at [186, 214] on input "Content" at bounding box center [187, 212] width 8 height 8
radio input "true"
click at [188, 149] on input "Content" at bounding box center [187, 146] width 8 height 8
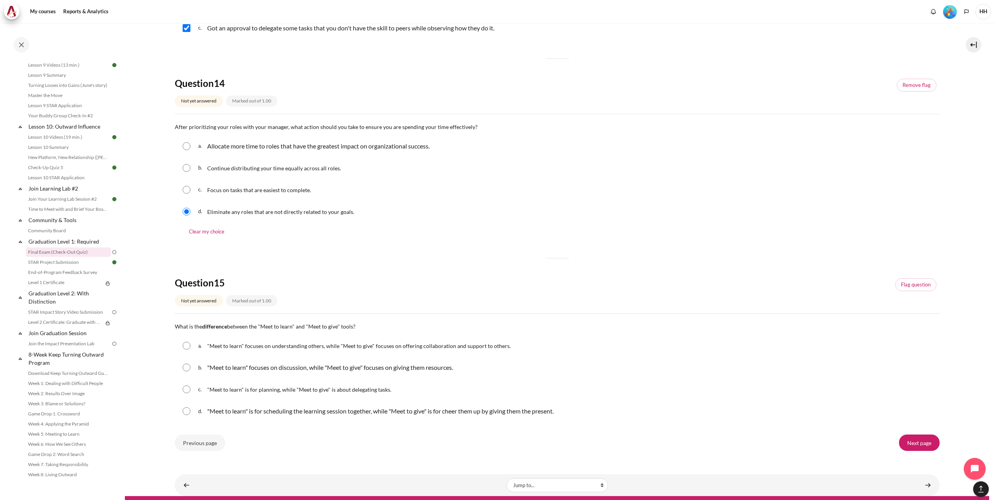
radio input "true"
click at [185, 190] on input "Content" at bounding box center [187, 190] width 8 height 8
radio input "true"
click at [184, 148] on input "Content" at bounding box center [187, 146] width 8 height 8
radio input "true"
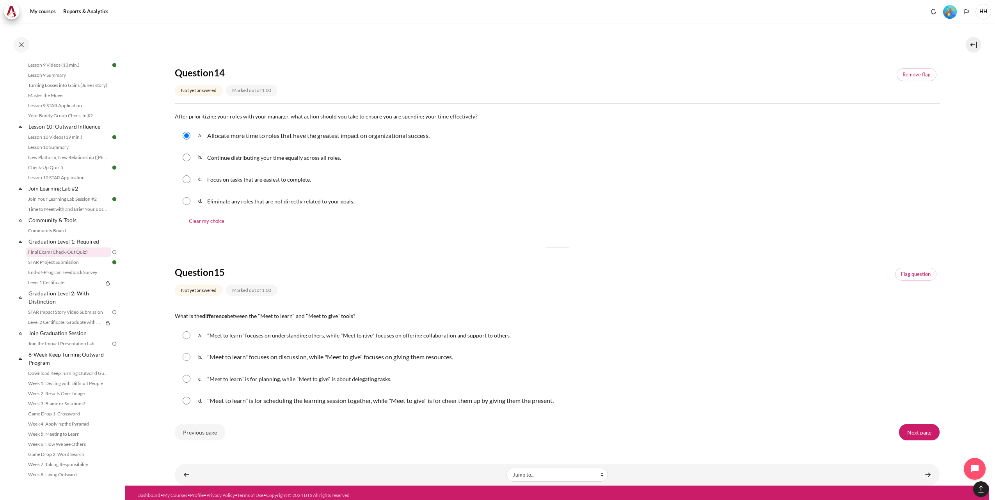
scroll to position [620, 0]
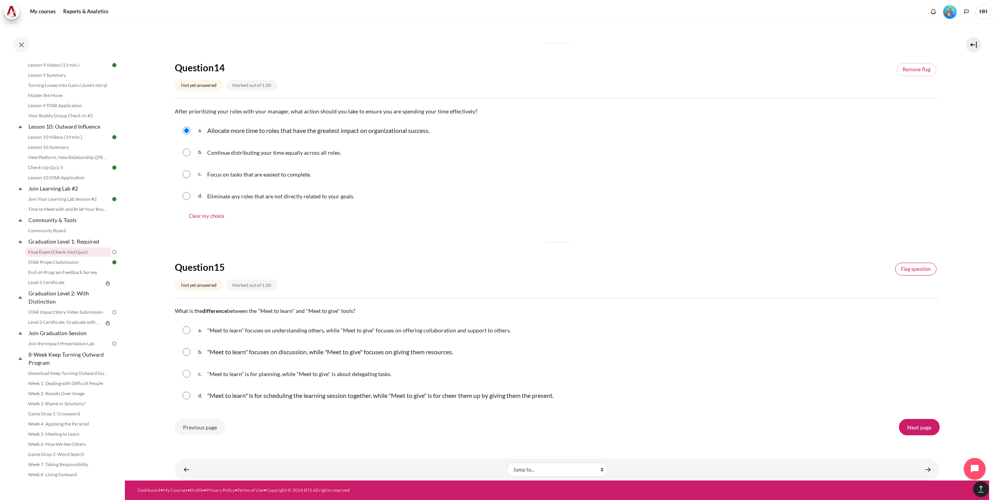
click at [913, 264] on link "Flag question" at bounding box center [915, 269] width 41 height 13
click at [185, 330] on input "Content" at bounding box center [187, 330] width 8 height 8
radio input "true"
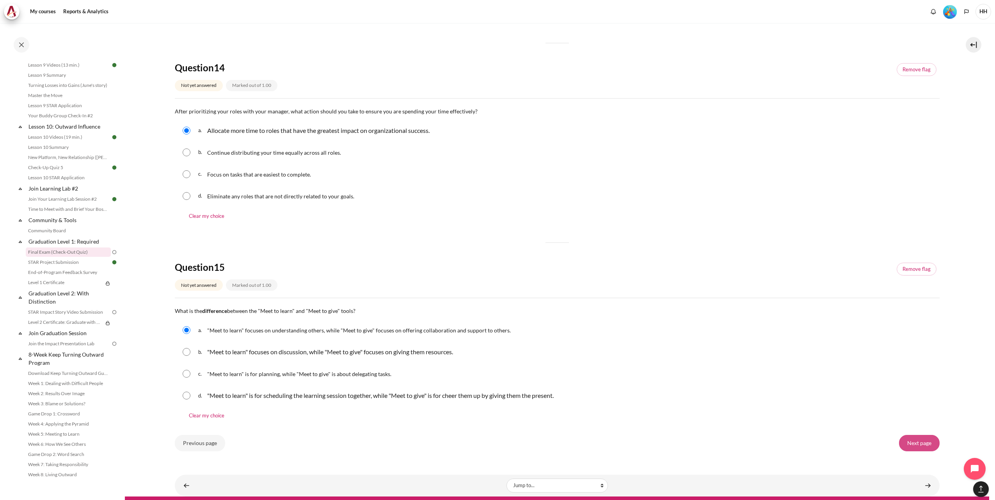
click at [910, 445] on input "Next page" at bounding box center [919, 443] width 41 height 16
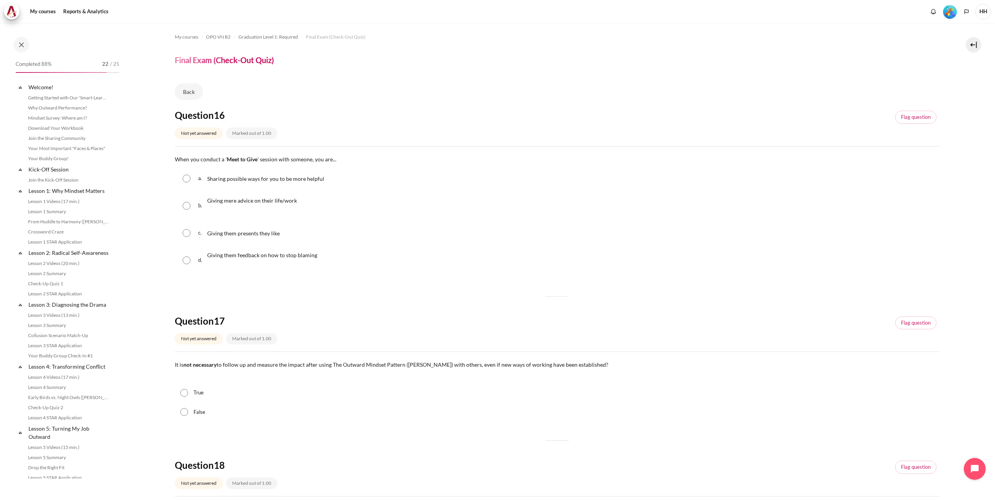
scroll to position [679, 0]
click at [186, 181] on input "Content" at bounding box center [187, 179] width 8 height 8
radio input "true"
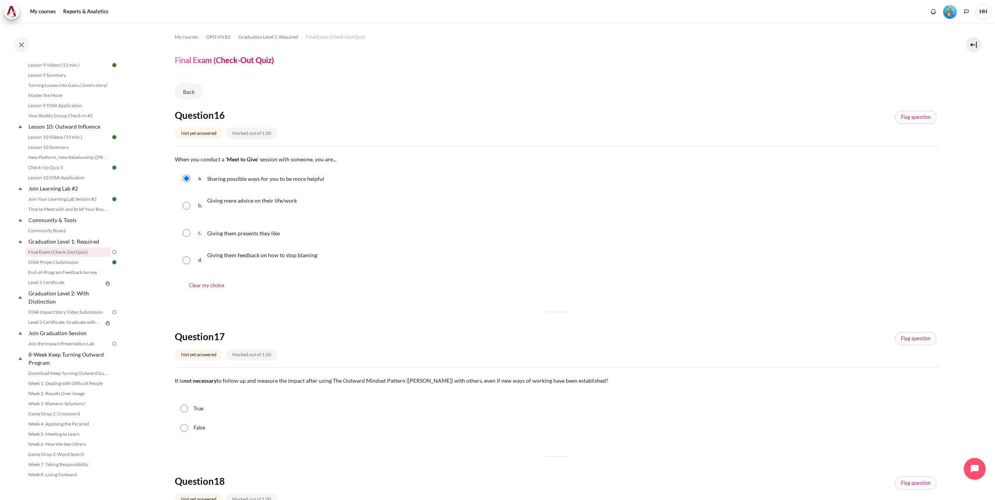
click at [188, 206] on input "Content" at bounding box center [187, 206] width 8 height 8
radio input "true"
click at [188, 179] on input "Content" at bounding box center [187, 179] width 8 height 8
radio input "true"
drag, startPoint x: 206, startPoint y: 178, endPoint x: 321, endPoint y: 179, distance: 115.5
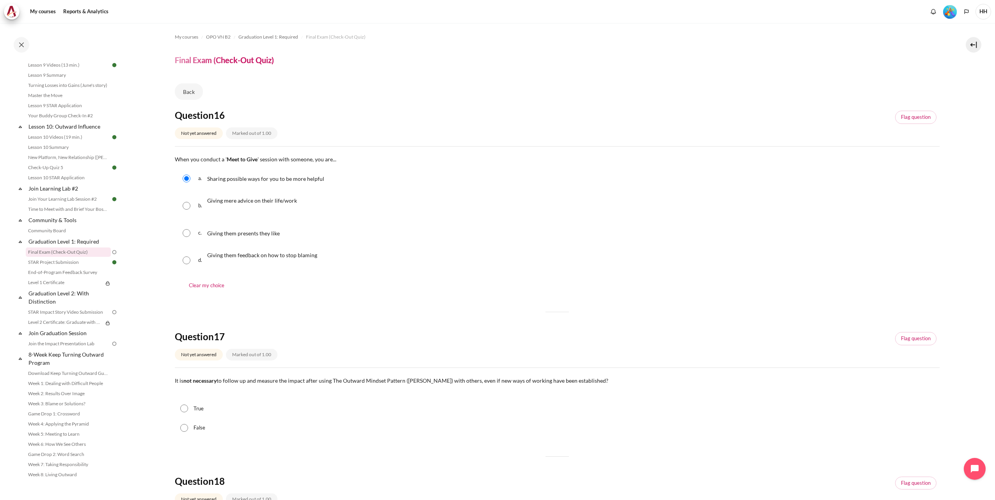
click at [321, 179] on div "a. Sharing possible ways for you to be more helpful" at bounding box center [557, 179] width 765 height 20
click at [366, 207] on div "b. Giving mere advice on their life/work" at bounding box center [557, 205] width 765 height 31
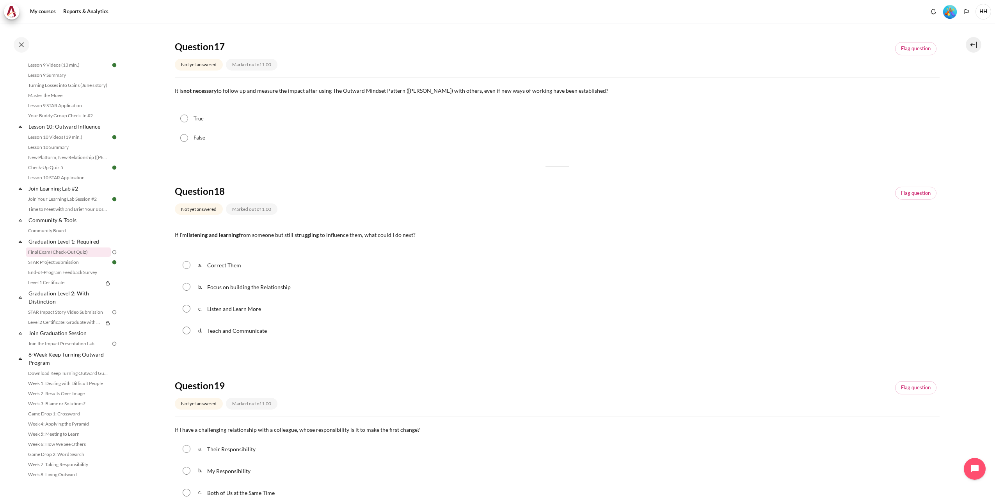
scroll to position [294, 0]
click at [912, 44] on link "Flag question" at bounding box center [915, 45] width 41 height 13
click at [186, 134] on input "False" at bounding box center [184, 135] width 8 height 8
radio input "true"
click at [914, 192] on link "Flag question" at bounding box center [915, 189] width 41 height 13
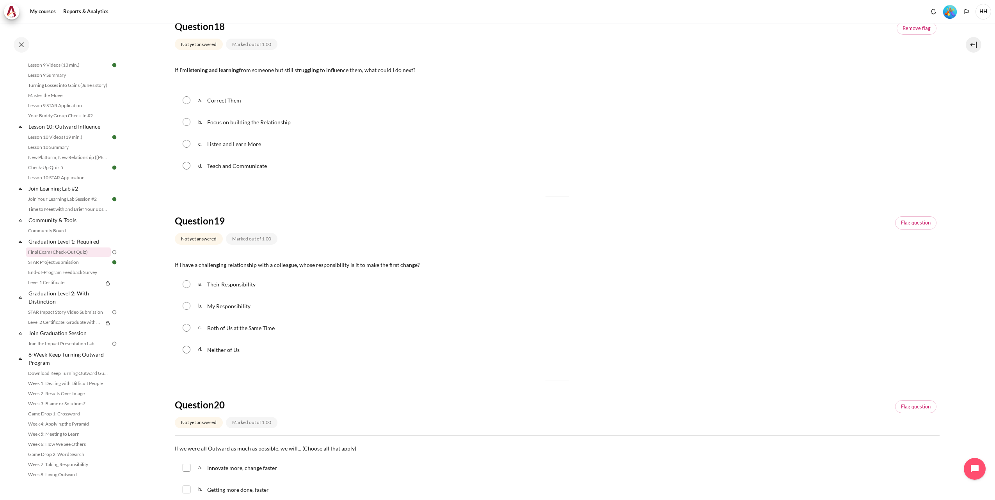
scroll to position [448, 0]
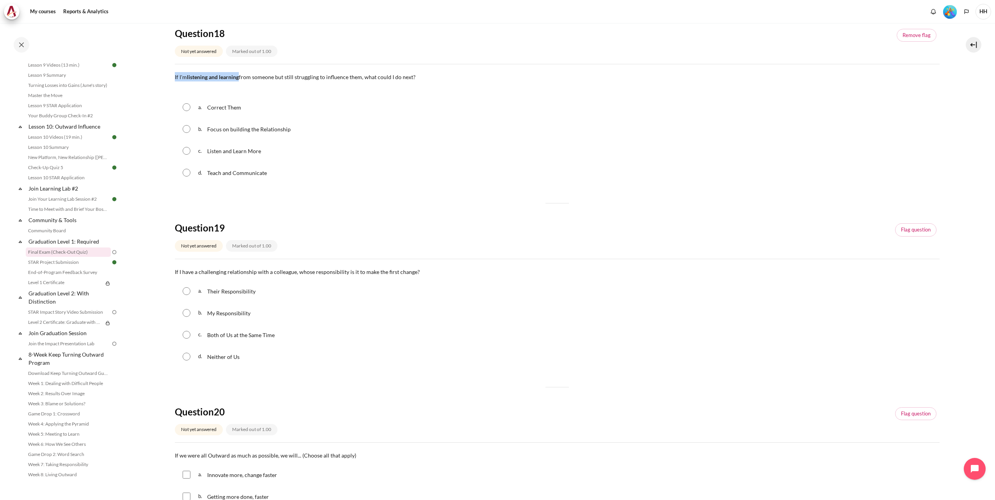
drag, startPoint x: 174, startPoint y: 79, endPoint x: 239, endPoint y: 80, distance: 65.9
click at [239, 80] on section "My courses OPO VN B2 Graduation Level 1: Required Final Exam (Check-Out Quiz) F…" at bounding box center [557, 89] width 864 height 1029
drag, startPoint x: 239, startPoint y: 80, endPoint x: 250, endPoint y: 83, distance: 10.5
click at [250, 83] on p "Content" at bounding box center [557, 87] width 765 height 9
click at [186, 130] on input "Content" at bounding box center [187, 129] width 8 height 8
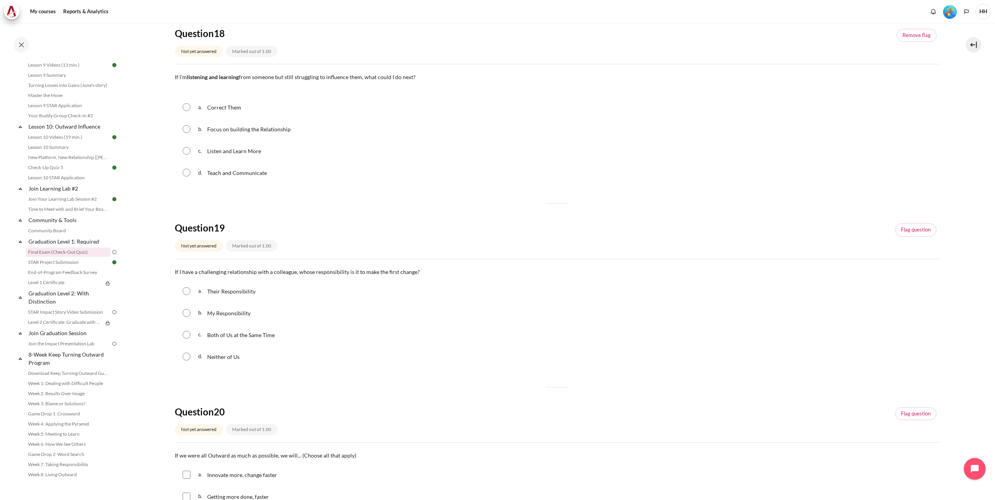
radio input "true"
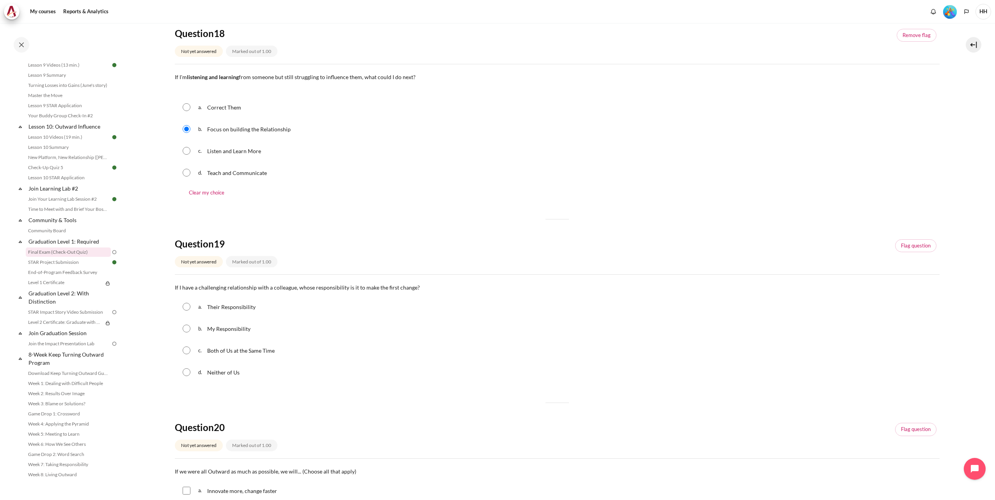
drag, startPoint x: 184, startPoint y: 156, endPoint x: 186, endPoint y: 161, distance: 5.1
click at [183, 156] on div "c. Listen and Learn More" at bounding box center [557, 151] width 765 height 20
click at [185, 151] on input "Content" at bounding box center [187, 151] width 8 height 8
radio input "true"
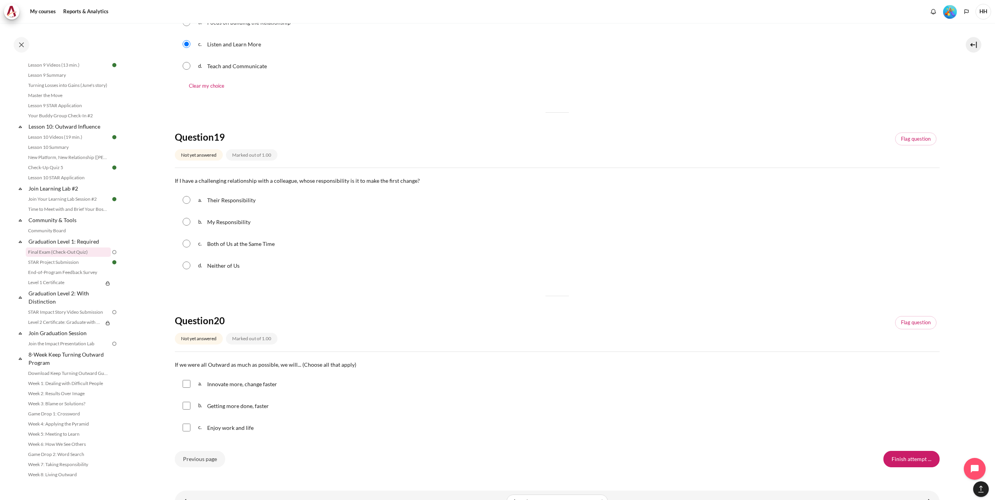
scroll to position [565, 0]
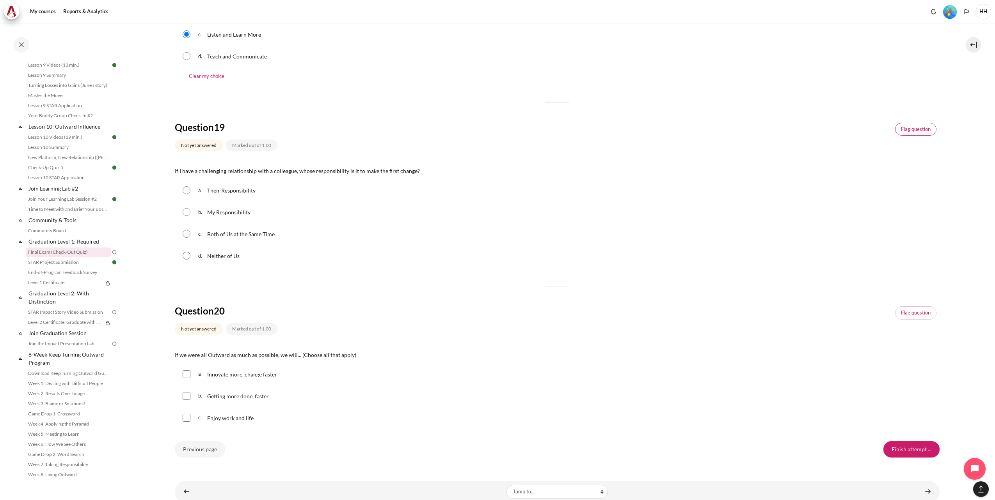
click at [895, 129] on link "Flag question" at bounding box center [915, 129] width 41 height 13
click at [188, 212] on input "Content" at bounding box center [187, 212] width 8 height 8
radio input "true"
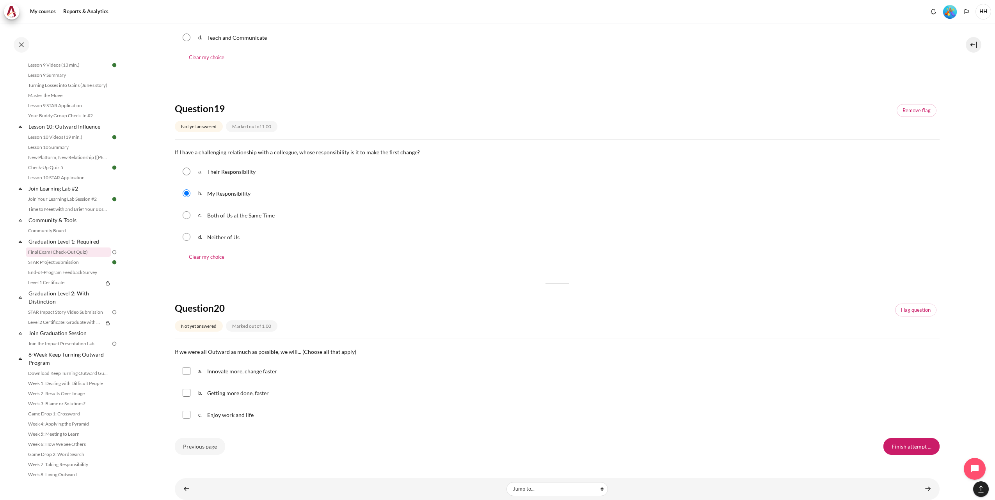
scroll to position [603, 0]
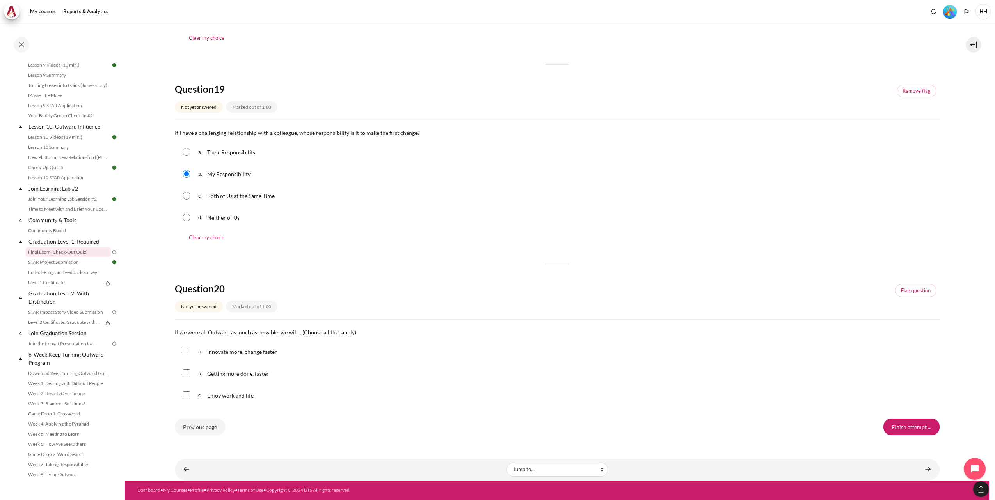
click at [186, 193] on input "Content" at bounding box center [187, 196] width 8 height 8
radio input "true"
click at [188, 172] on input "Content" at bounding box center [187, 174] width 8 height 8
radio input "true"
click at [186, 352] on input "Content" at bounding box center [187, 352] width 8 height 8
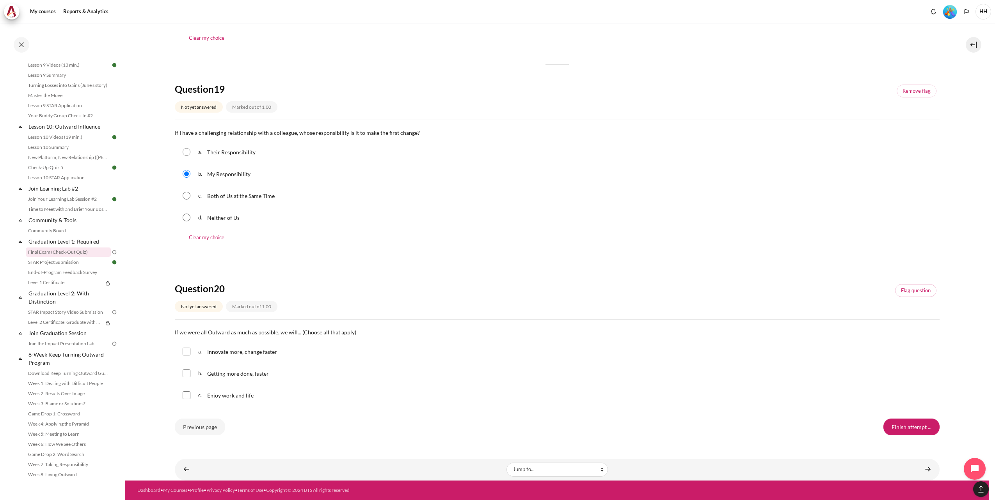
checkbox input "true"
click at [186, 378] on div "b. Getting more done, faster" at bounding box center [557, 374] width 765 height 20
click at [186, 373] on input "Content" at bounding box center [187, 374] width 8 height 8
checkbox input "true"
click at [187, 396] on input "Content" at bounding box center [187, 396] width 8 height 8
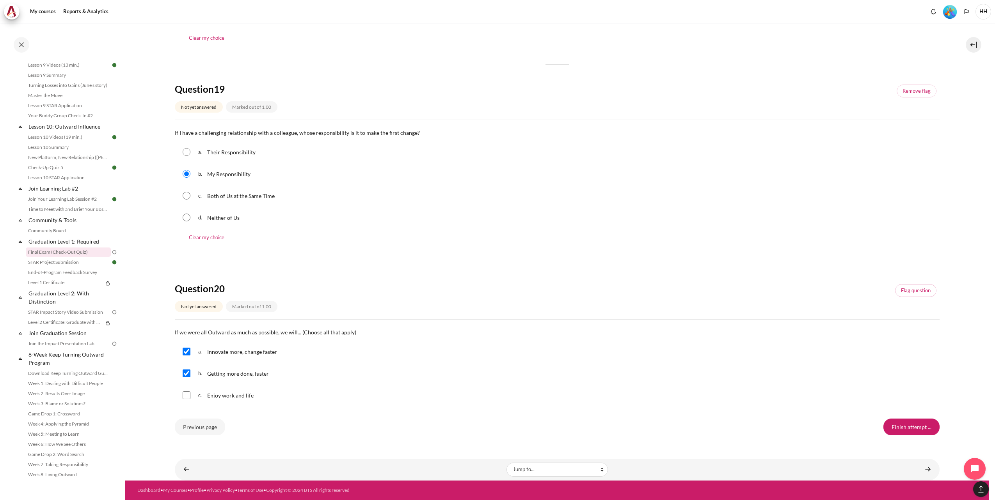
checkbox input "true"
click at [898, 427] on input "Finish attempt ..." at bounding box center [911, 427] width 56 height 16
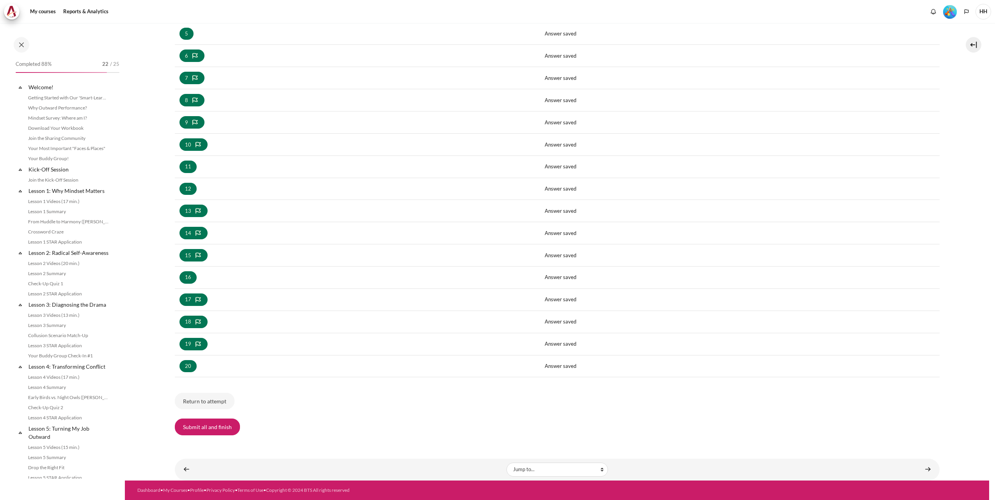
scroll to position [679, 0]
click at [205, 427] on button "Submit all and finish" at bounding box center [207, 427] width 65 height 16
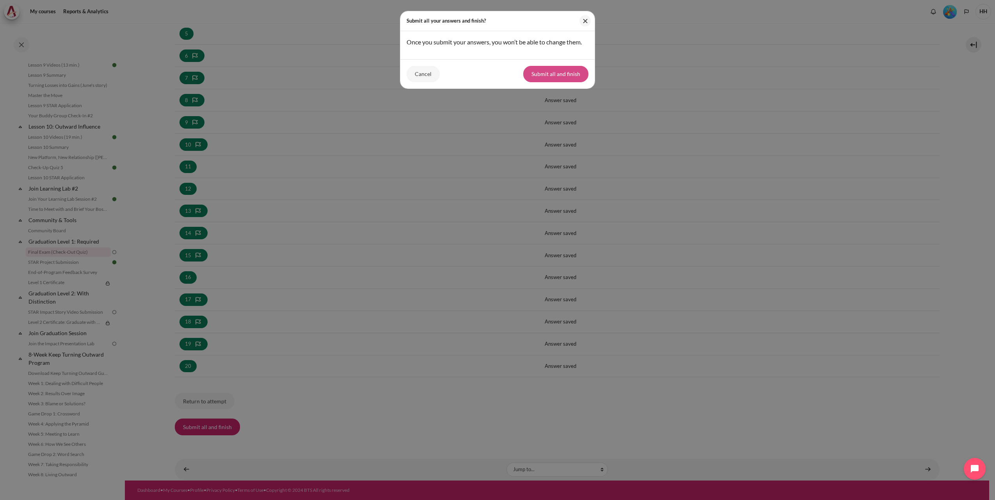
click at [555, 82] on button "Submit all and finish" at bounding box center [555, 74] width 65 height 16
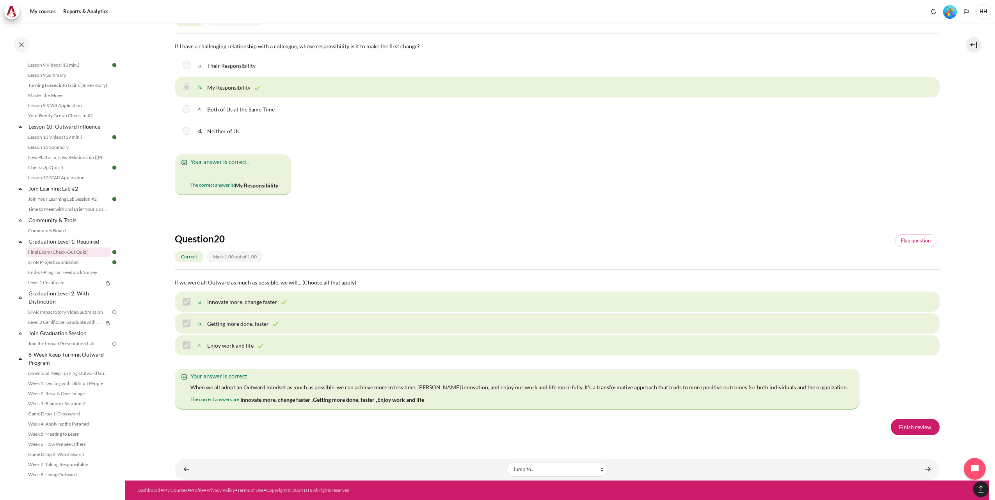
scroll to position [5411, 0]
click at [911, 428] on link "Finish review" at bounding box center [914, 427] width 49 height 16
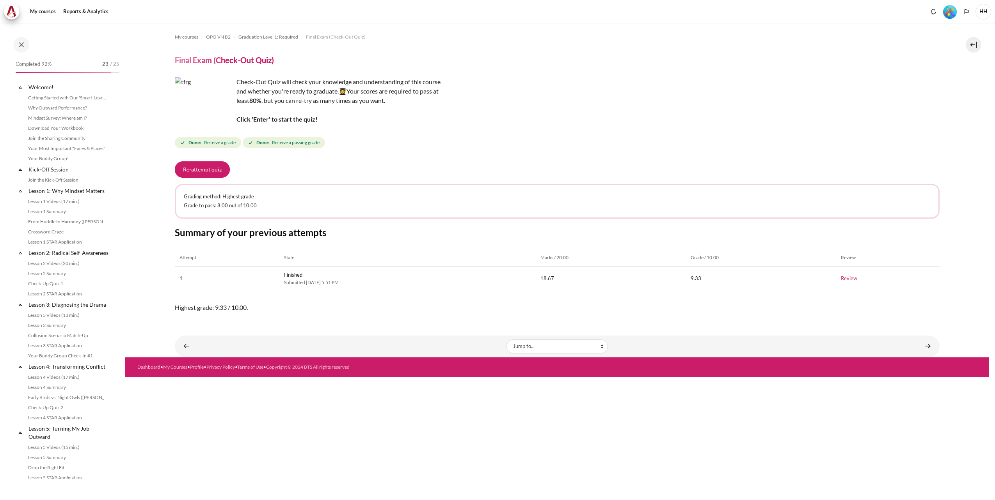
scroll to position [679, 0]
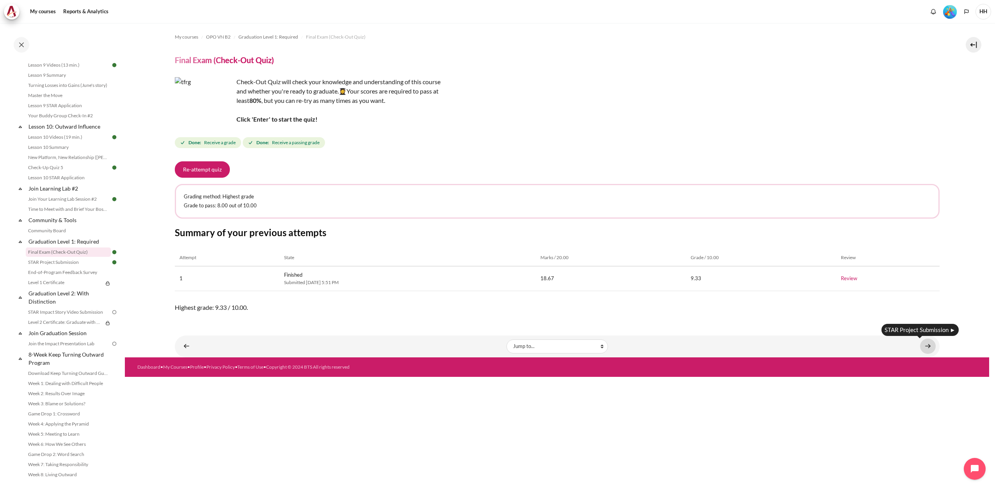
click at [928, 345] on link "Content" at bounding box center [928, 346] width 16 height 15
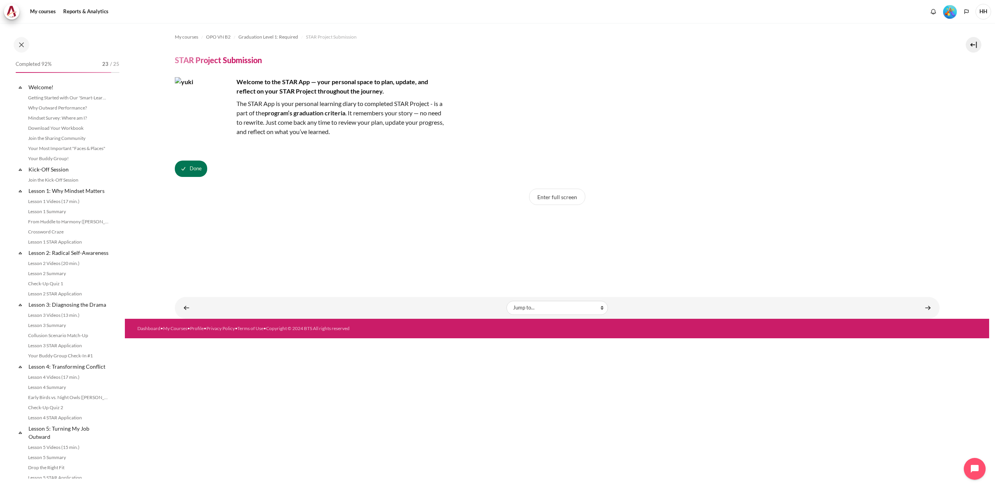
scroll to position [689, 0]
